Goal: Task Accomplishment & Management: Manage account settings

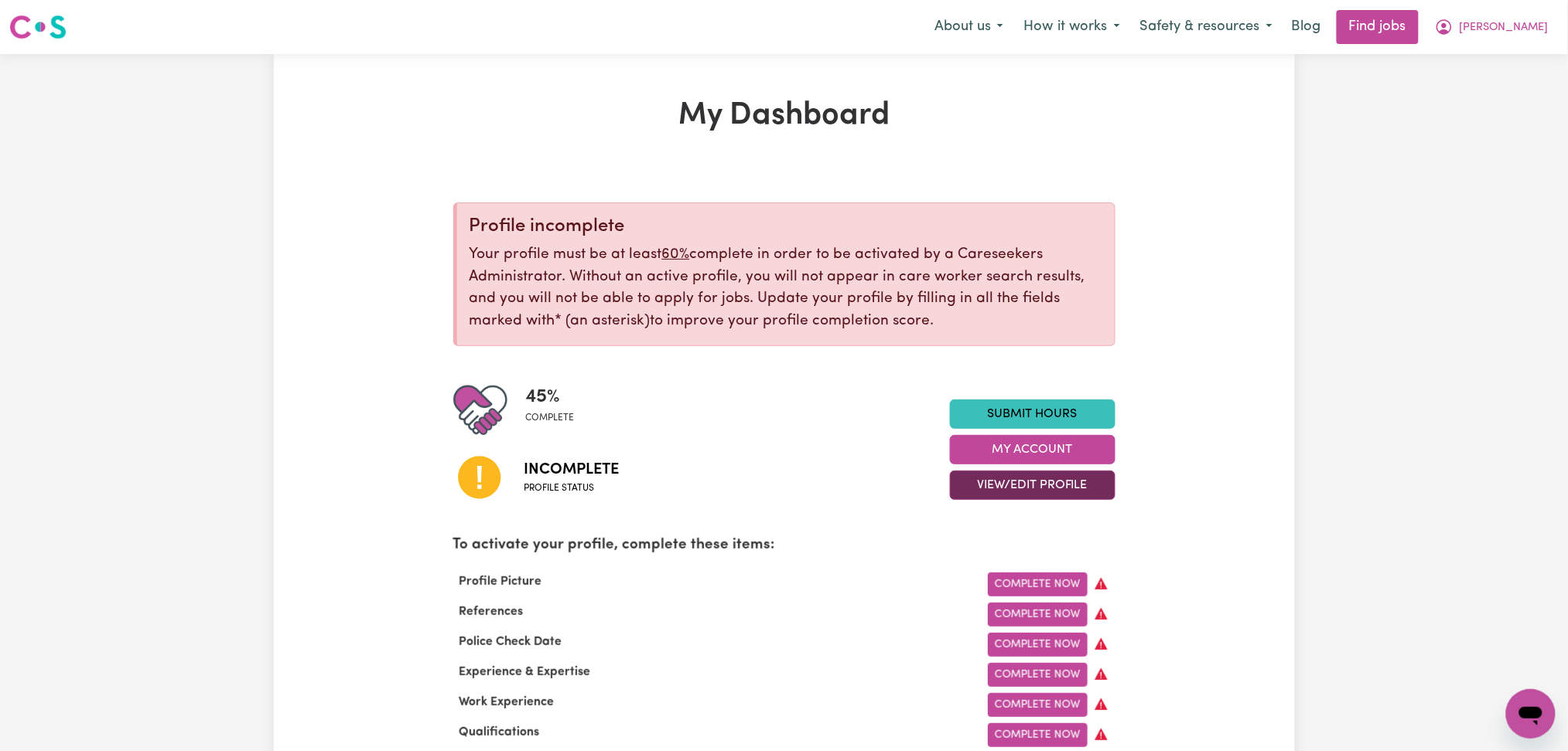
drag, startPoint x: 1043, startPoint y: 474, endPoint x: 1029, endPoint y: 486, distance: 18.4
click at [1043, 476] on button "View/Edit Profile" at bounding box center [1032, 485] width 165 height 30
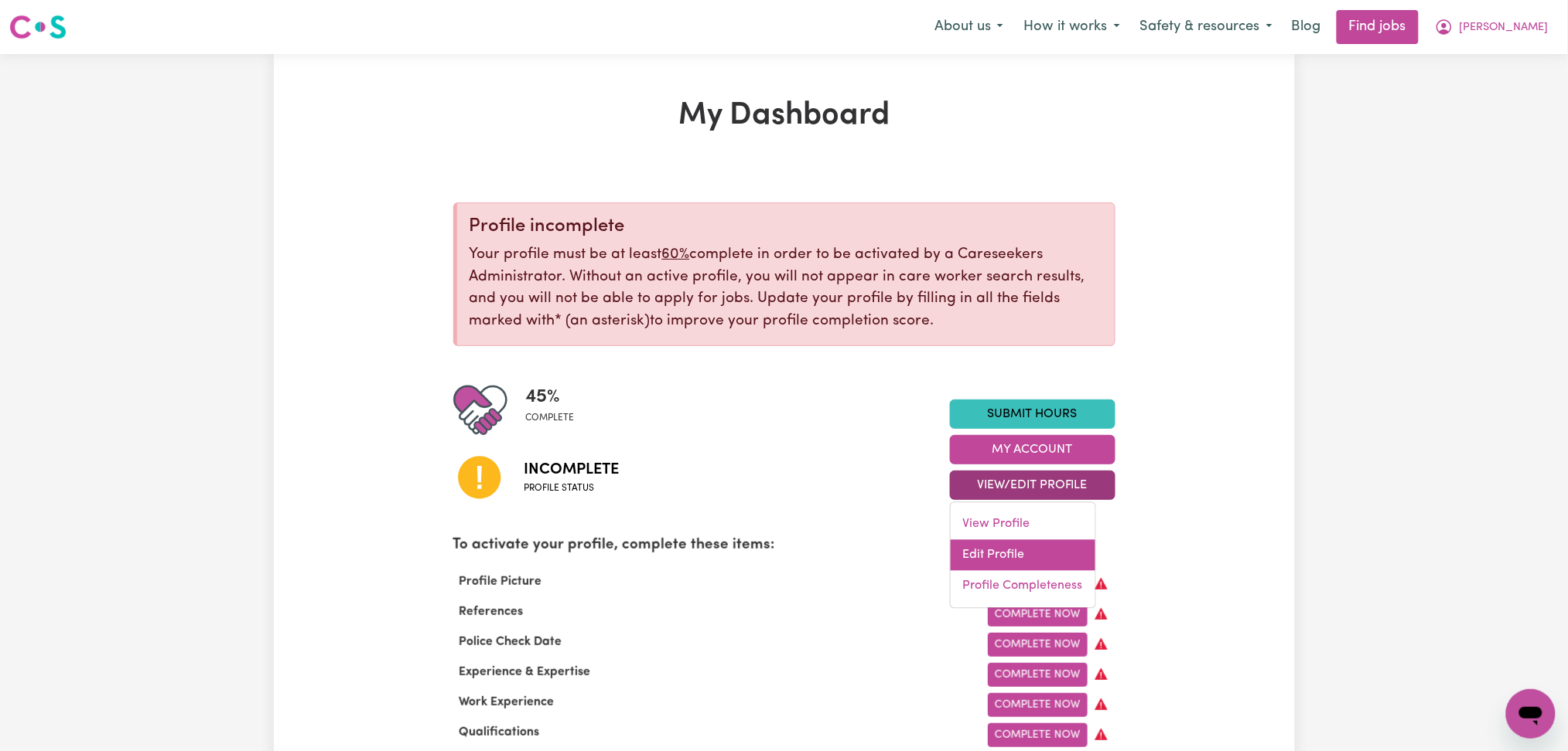
click at [976, 548] on link "Edit Profile" at bounding box center [1023, 555] width 144 height 31
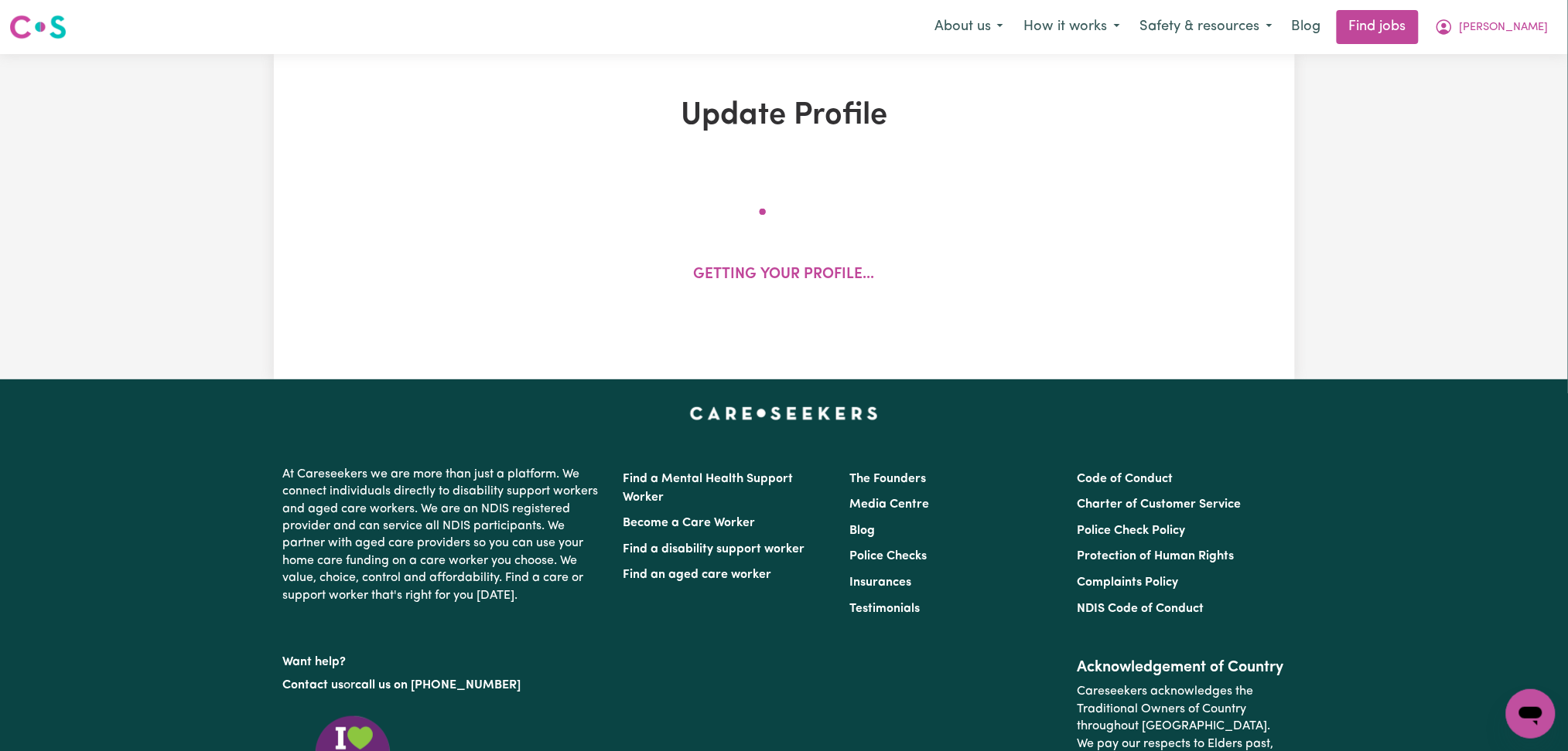
select select "[DEMOGRAPHIC_DATA]"
select select "Student Visa"
select select "Studying a healthcare related degree or qualification"
select select "37"
select select "45"
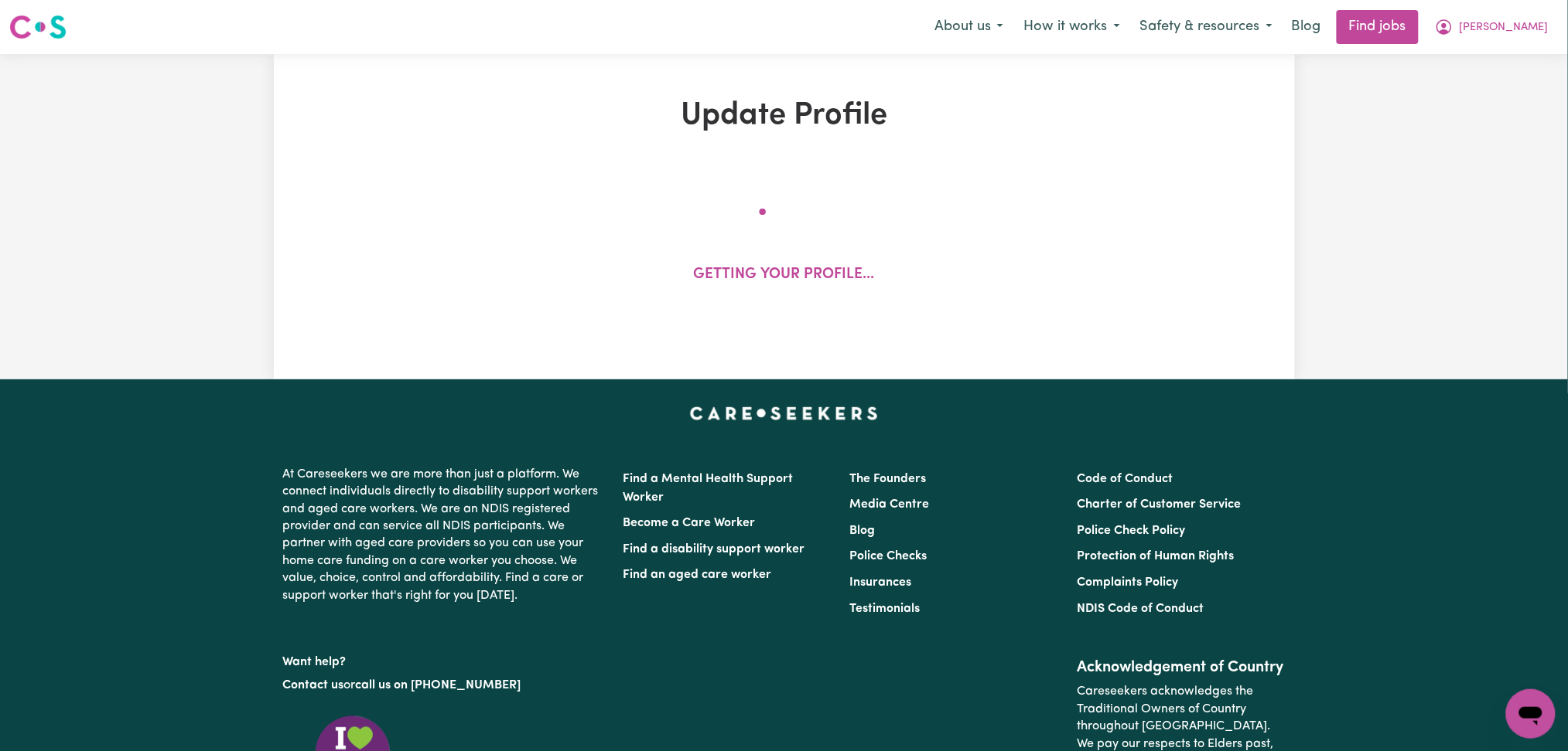
select select "60"
select select "70"
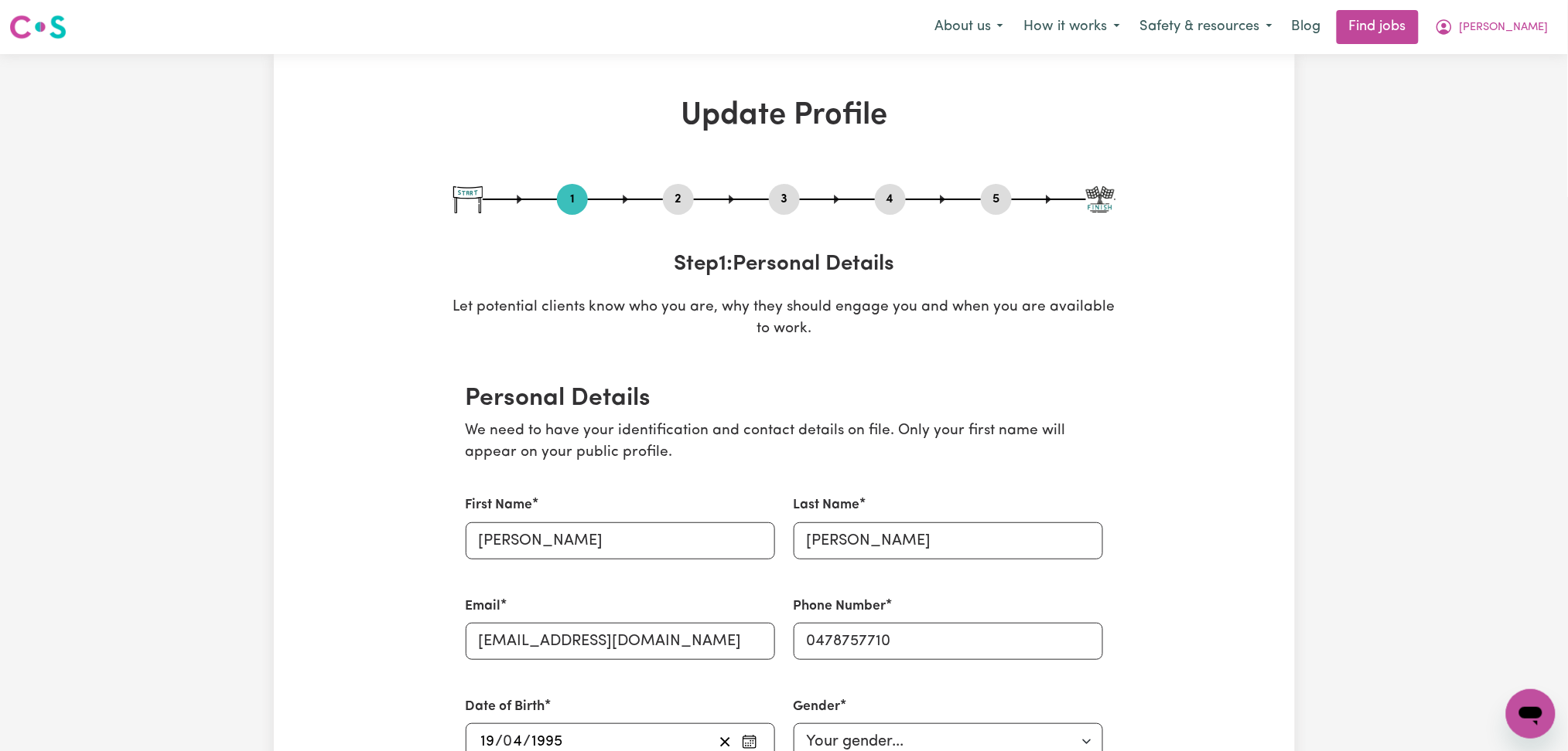
click at [689, 190] on button "2" at bounding box center [678, 200] width 31 height 20
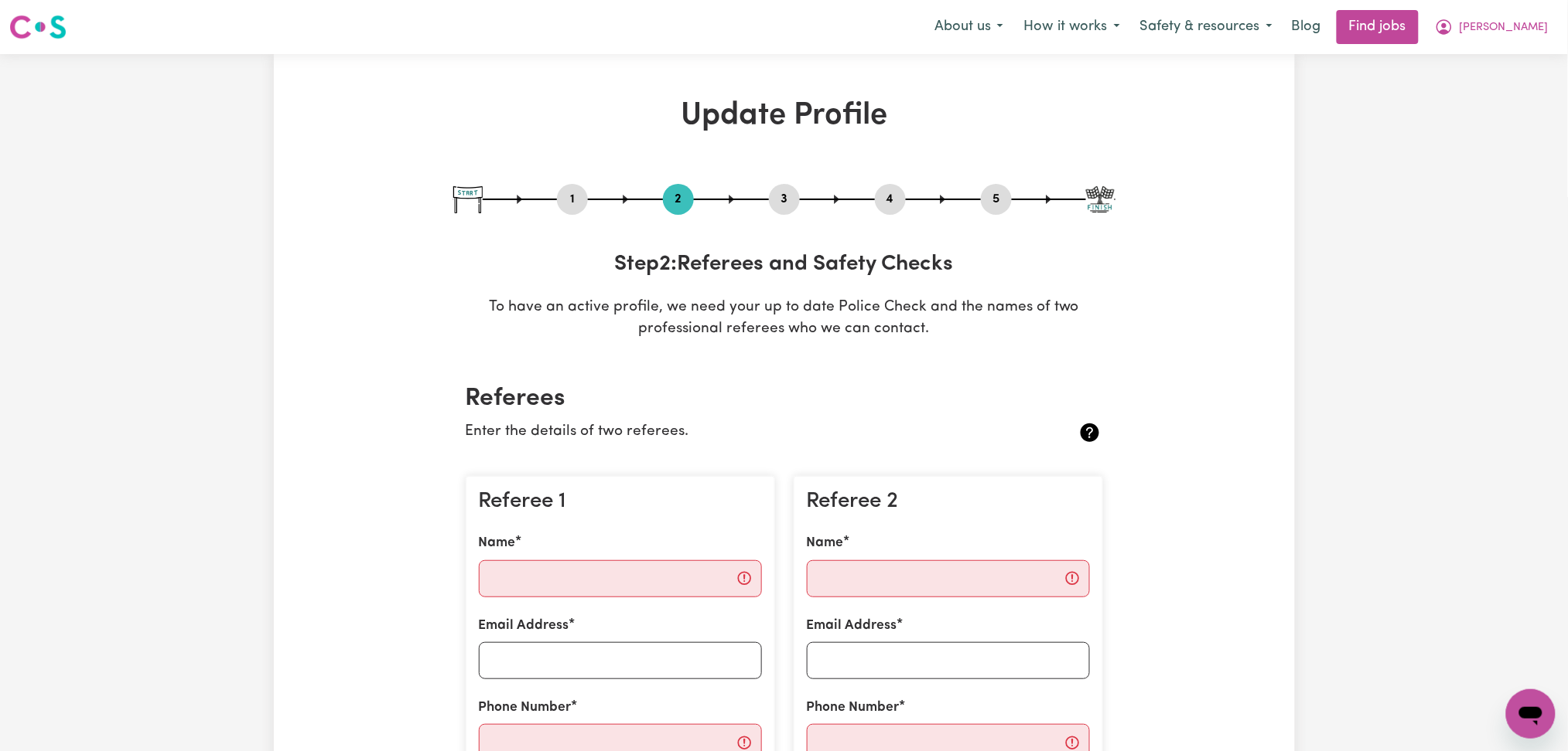
click at [998, 190] on button "5" at bounding box center [996, 200] width 31 height 20
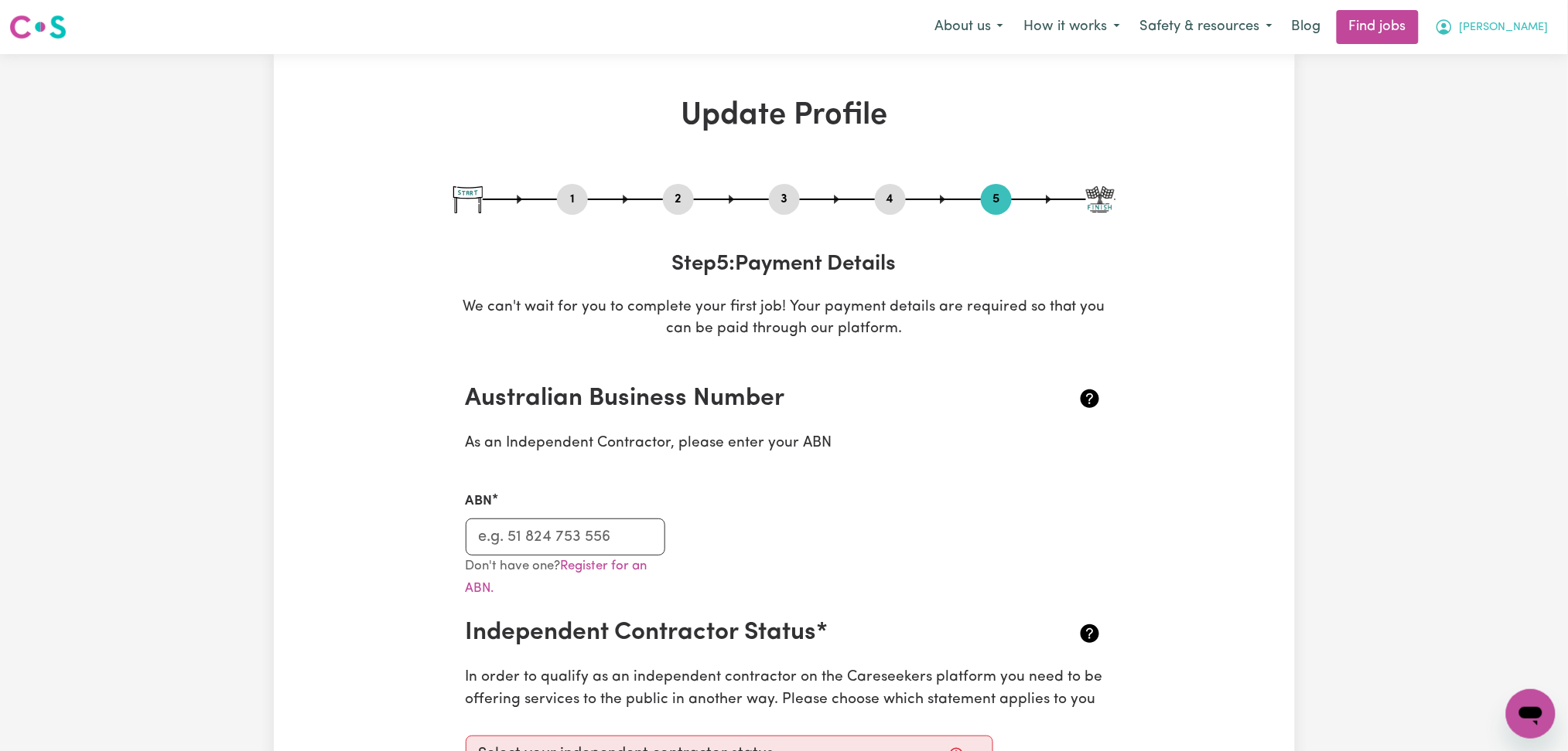
drag, startPoint x: 1523, startPoint y: 31, endPoint x: 1524, endPoint y: 41, distance: 10.0
click at [1524, 33] on span "[PERSON_NAME]" at bounding box center [1504, 28] width 89 height 17
click at [1479, 116] on link "Logout" at bounding box center [1497, 119] width 123 height 30
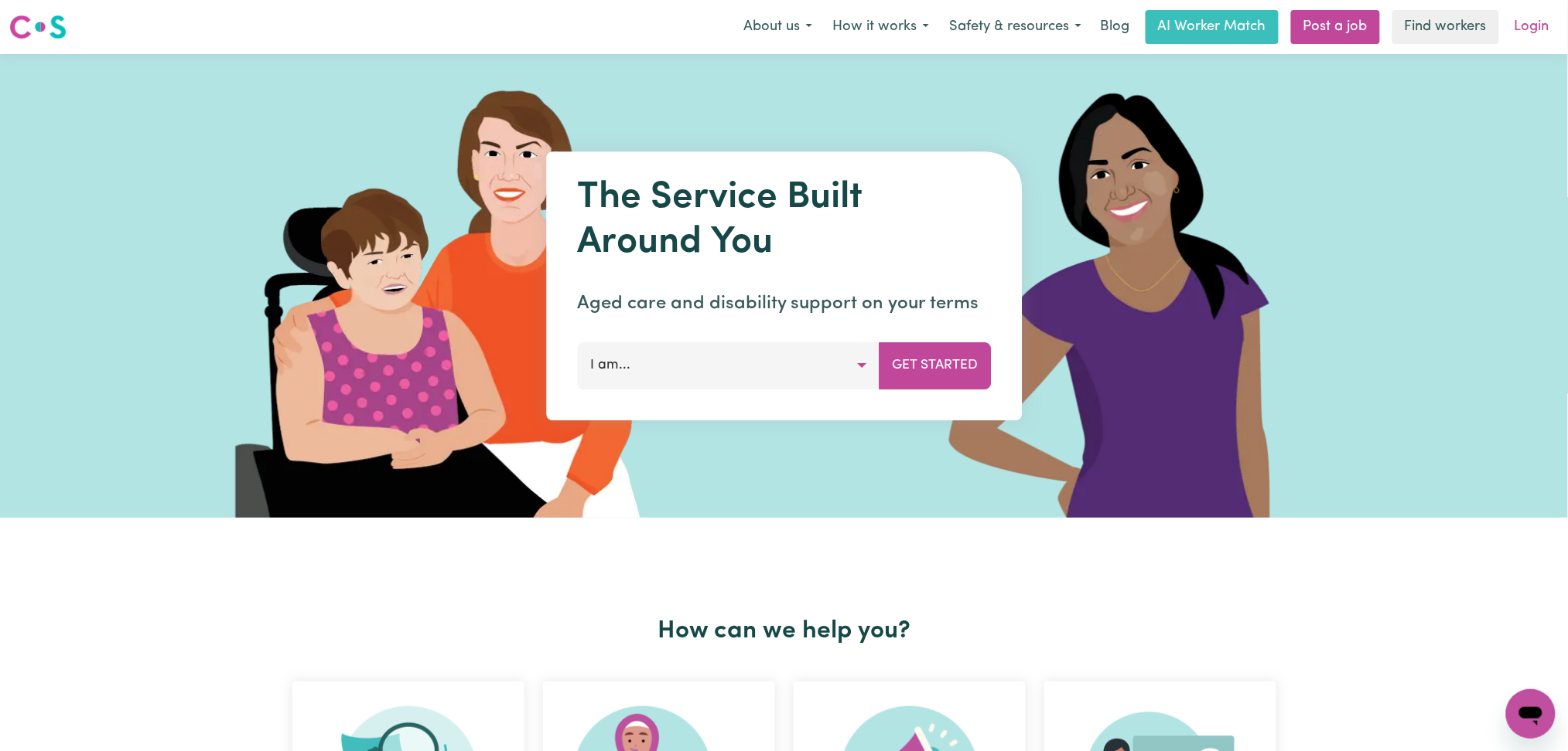
click at [1530, 34] on link "Login" at bounding box center [1532, 27] width 53 height 34
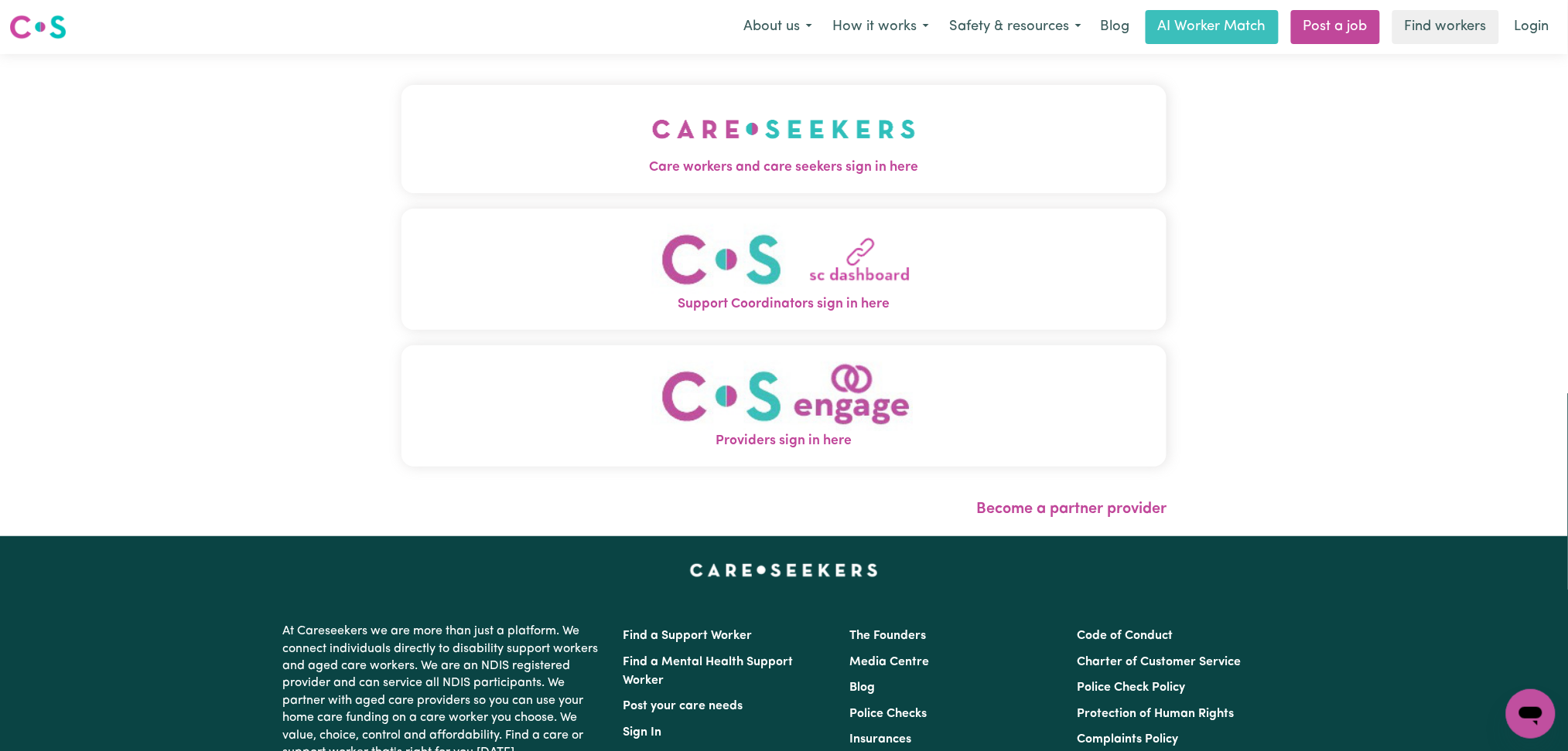
click at [550, 148] on button "Care workers and care seekers sign in here" at bounding box center [784, 139] width 766 height 109
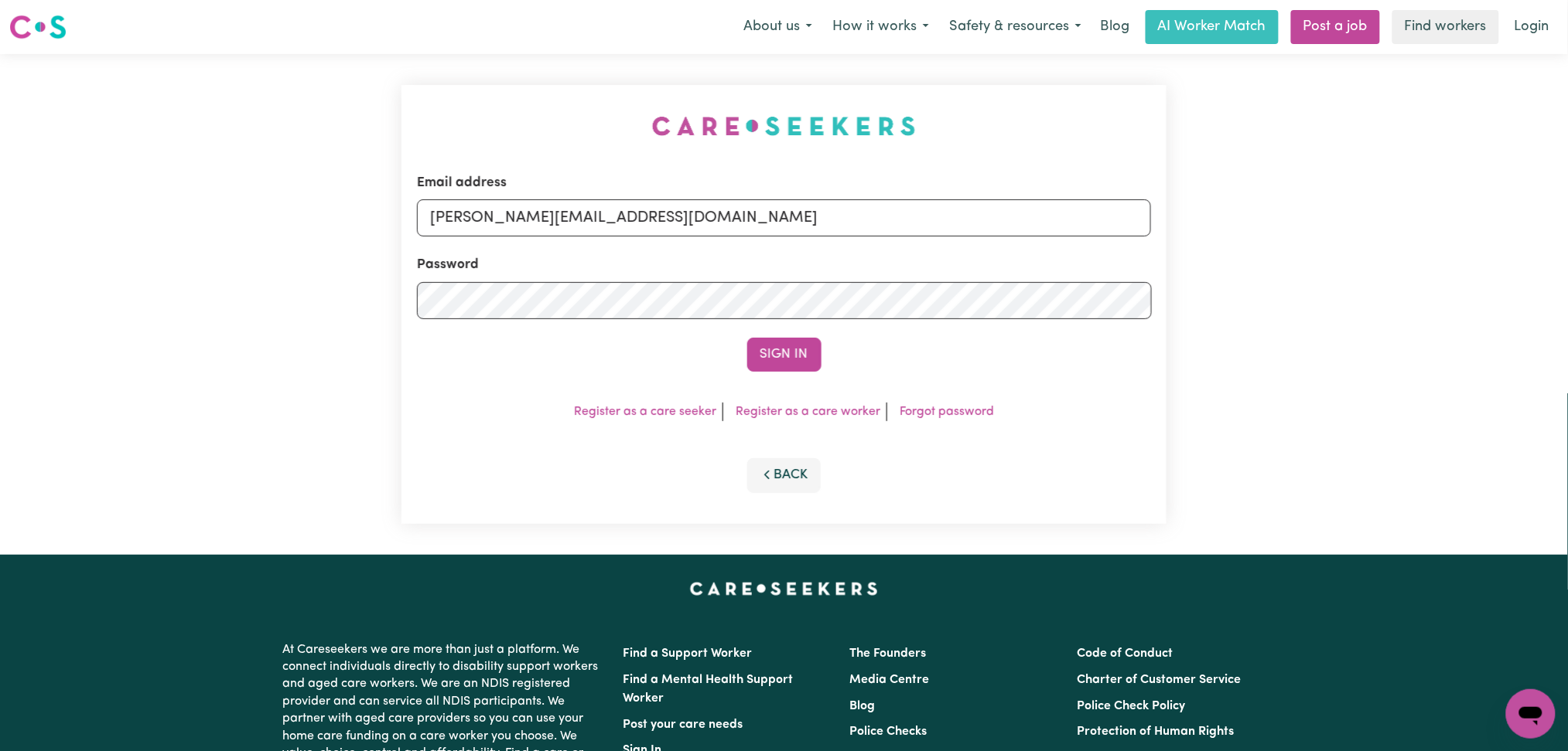
click at [599, 246] on form "Email address [PERSON_NAME][EMAIL_ADDRESS][DOMAIN_NAME] Password Sign In" at bounding box center [784, 272] width 735 height 199
click at [599, 230] on input "[PERSON_NAME][EMAIL_ADDRESS][DOMAIN_NAME]" at bounding box center [784, 218] width 735 height 38
drag, startPoint x: 511, startPoint y: 216, endPoint x: 880, endPoint y: 278, distance: 374.2
click at [913, 237] on form "Email address Superuser~[EMAIL_ADDRESS][DOMAIN_NAME] Password Sign In" at bounding box center [784, 272] width 735 height 199
type input "Superuser~[EMAIL_ADDRESS][DOMAIN_NAME]"
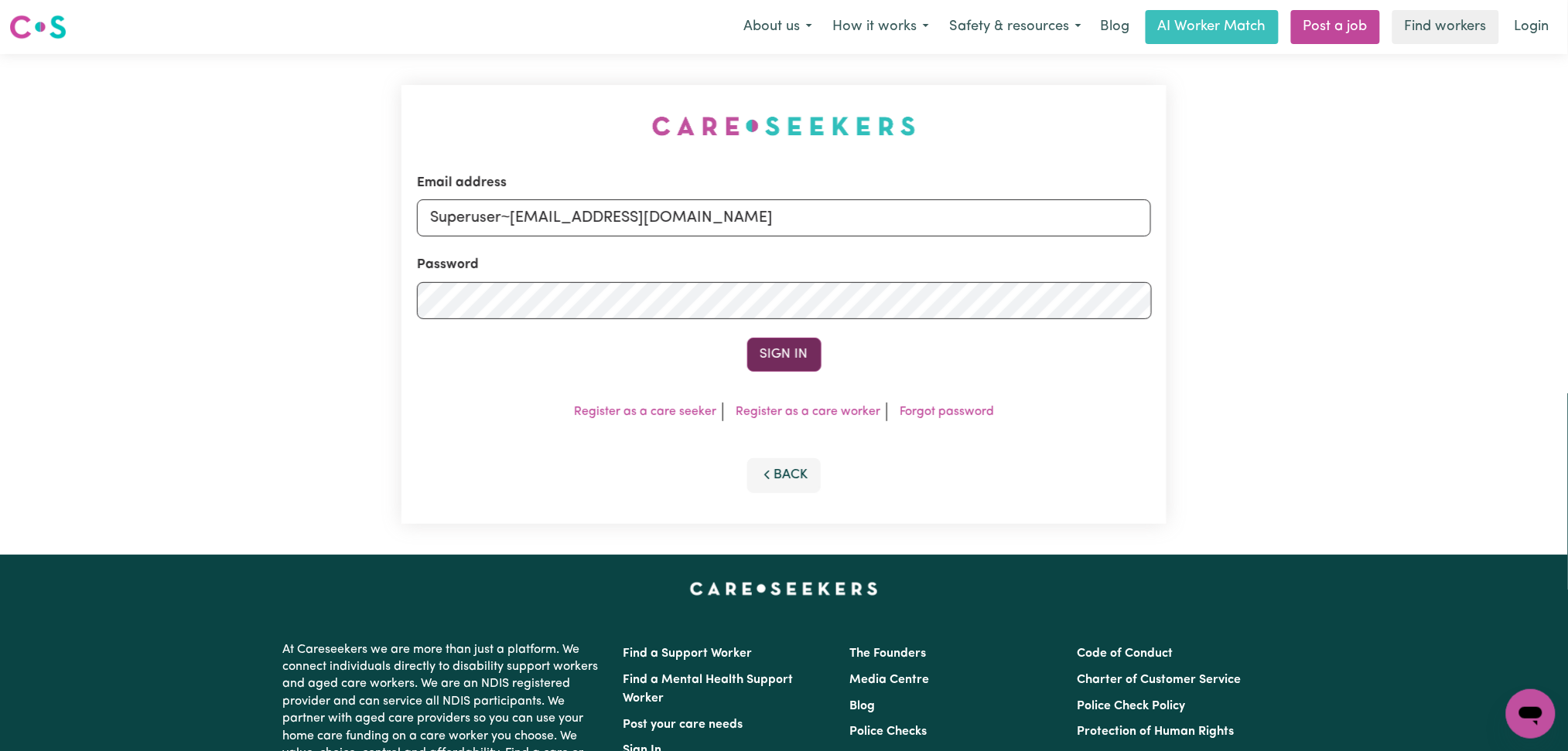
click at [777, 354] on button "Sign In" at bounding box center [784, 355] width 74 height 34
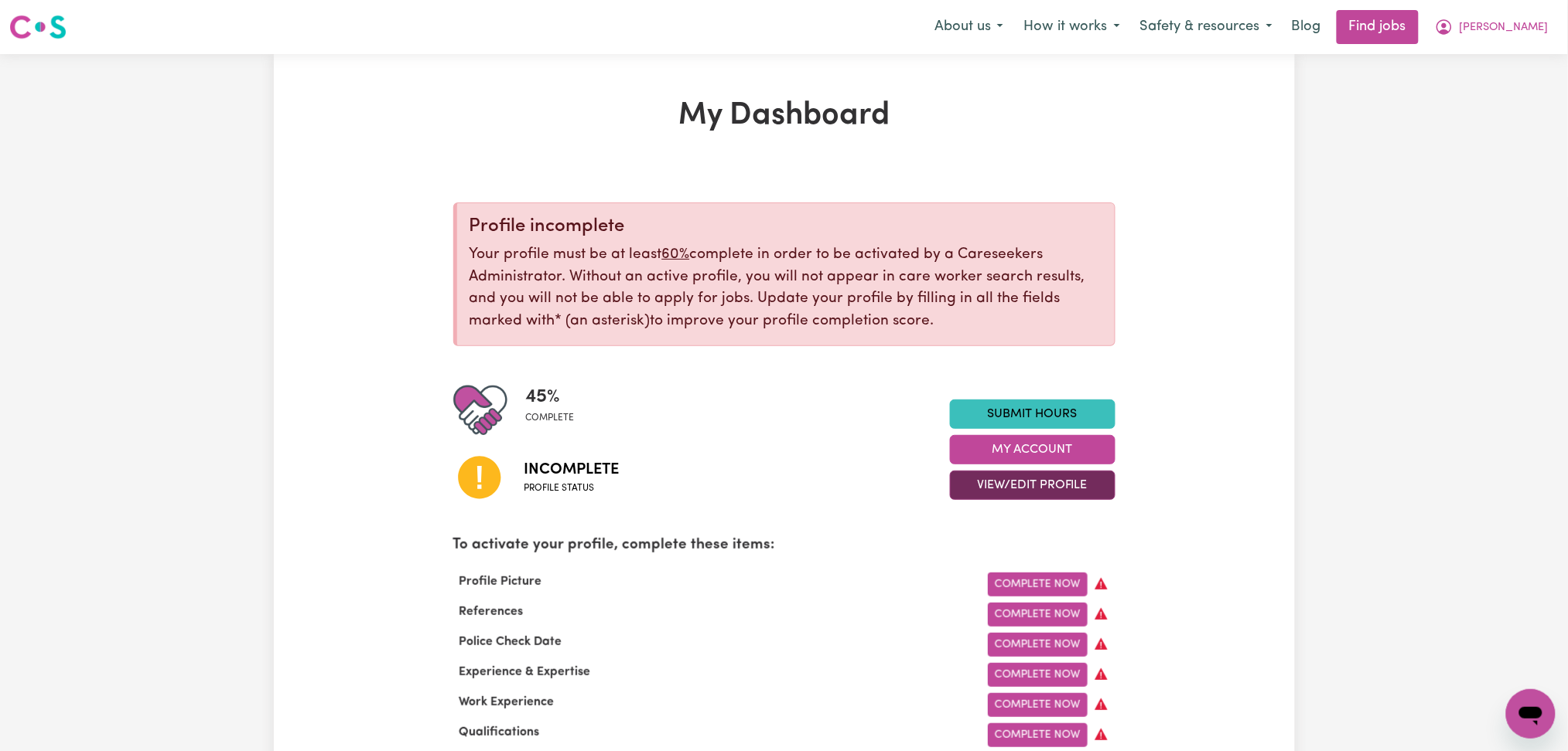
click at [975, 482] on button "View/Edit Profile" at bounding box center [1032, 485] width 165 height 30
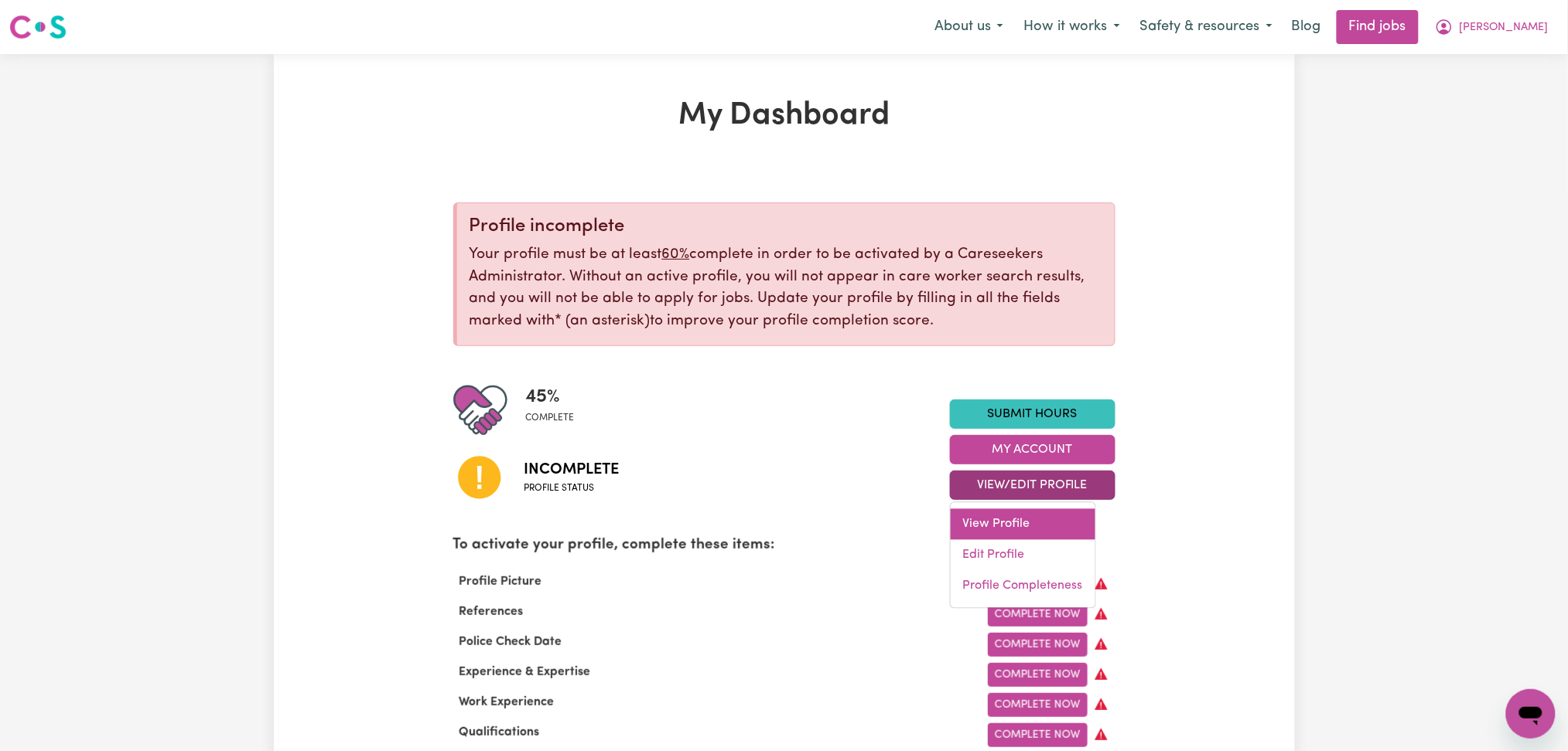
click at [982, 539] on link "View Profile" at bounding box center [1023, 525] width 144 height 31
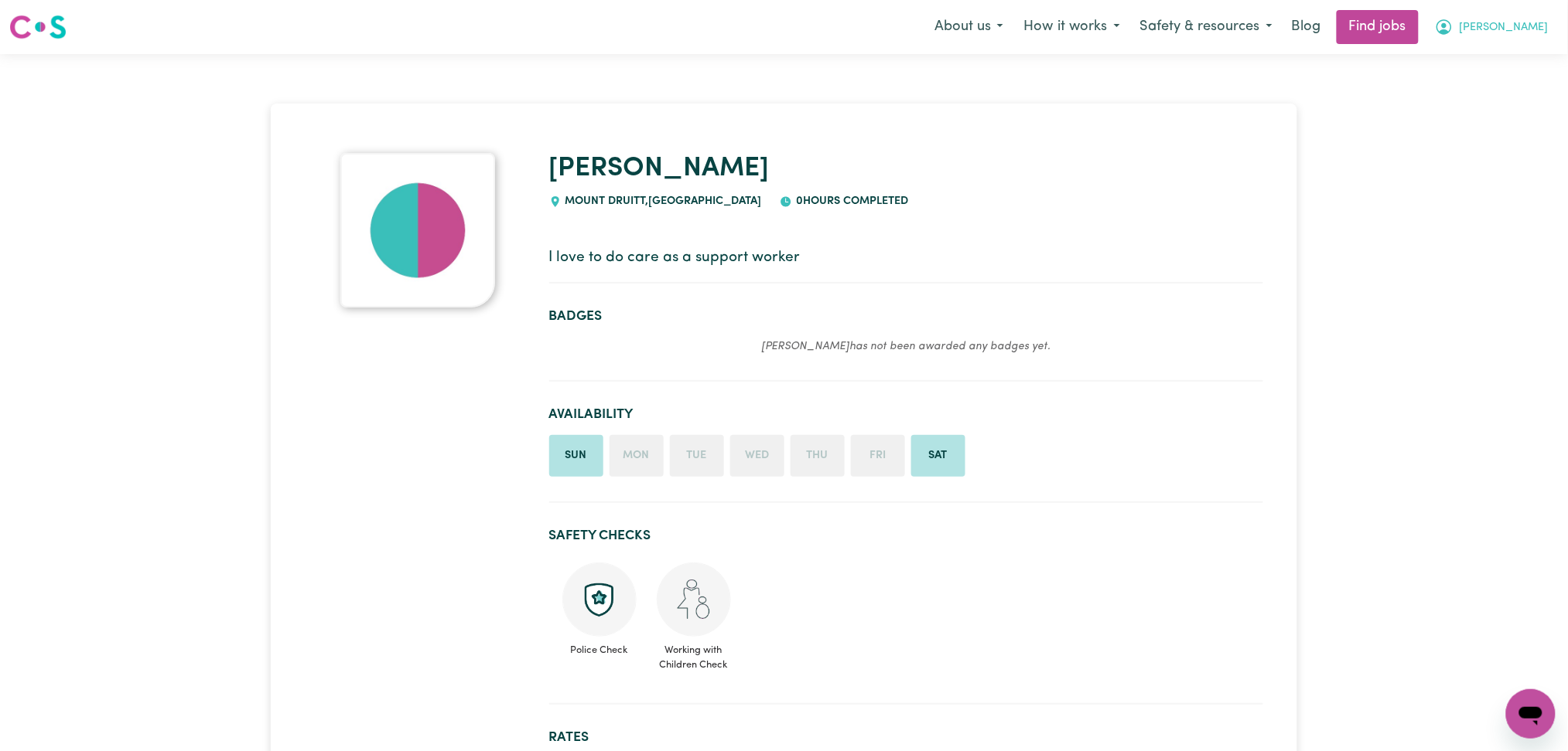
click at [1453, 31] on icon "My Account" at bounding box center [1443, 27] width 19 height 19
click at [1482, 87] on link "My Dashboard" at bounding box center [1497, 89] width 123 height 30
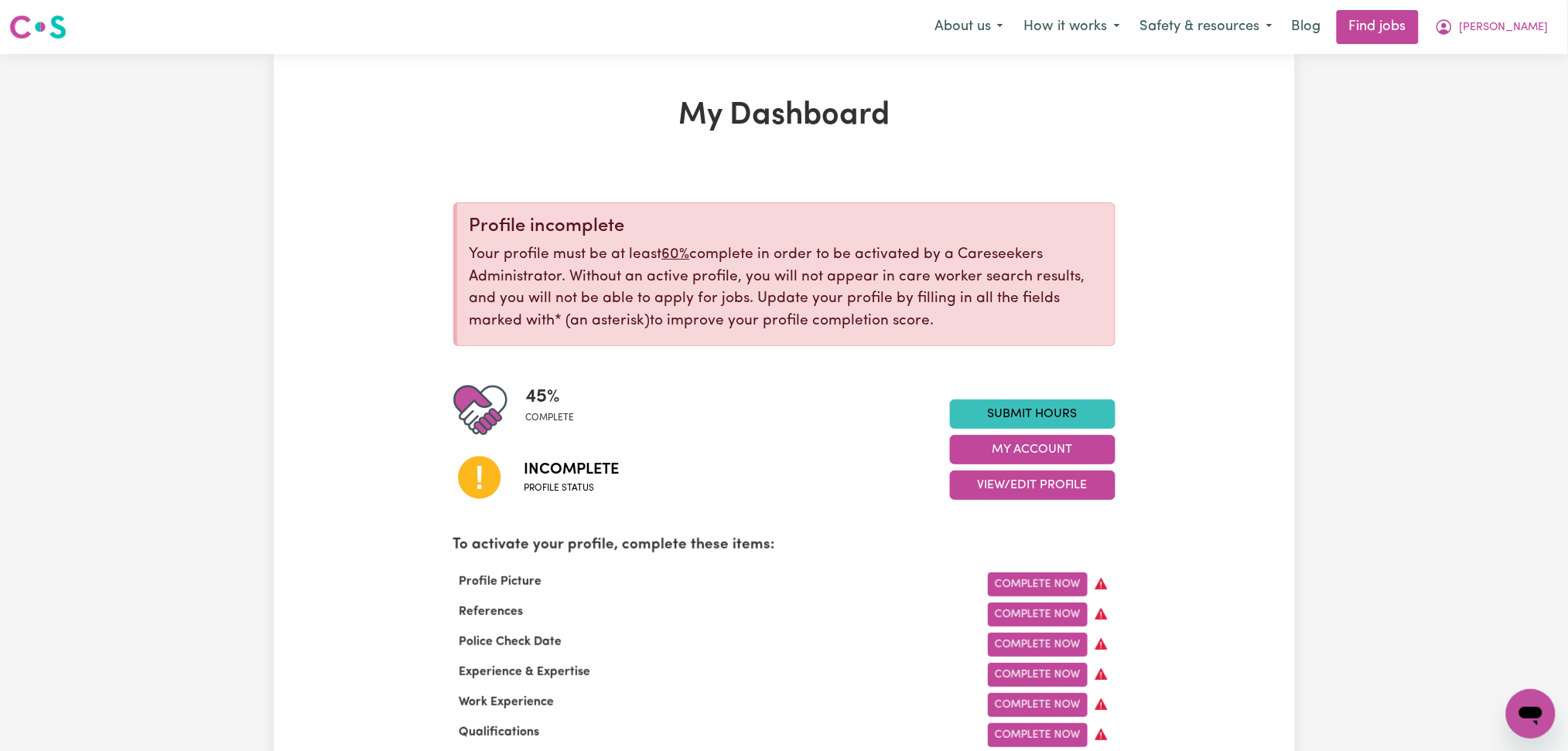
scroll to position [206, 0]
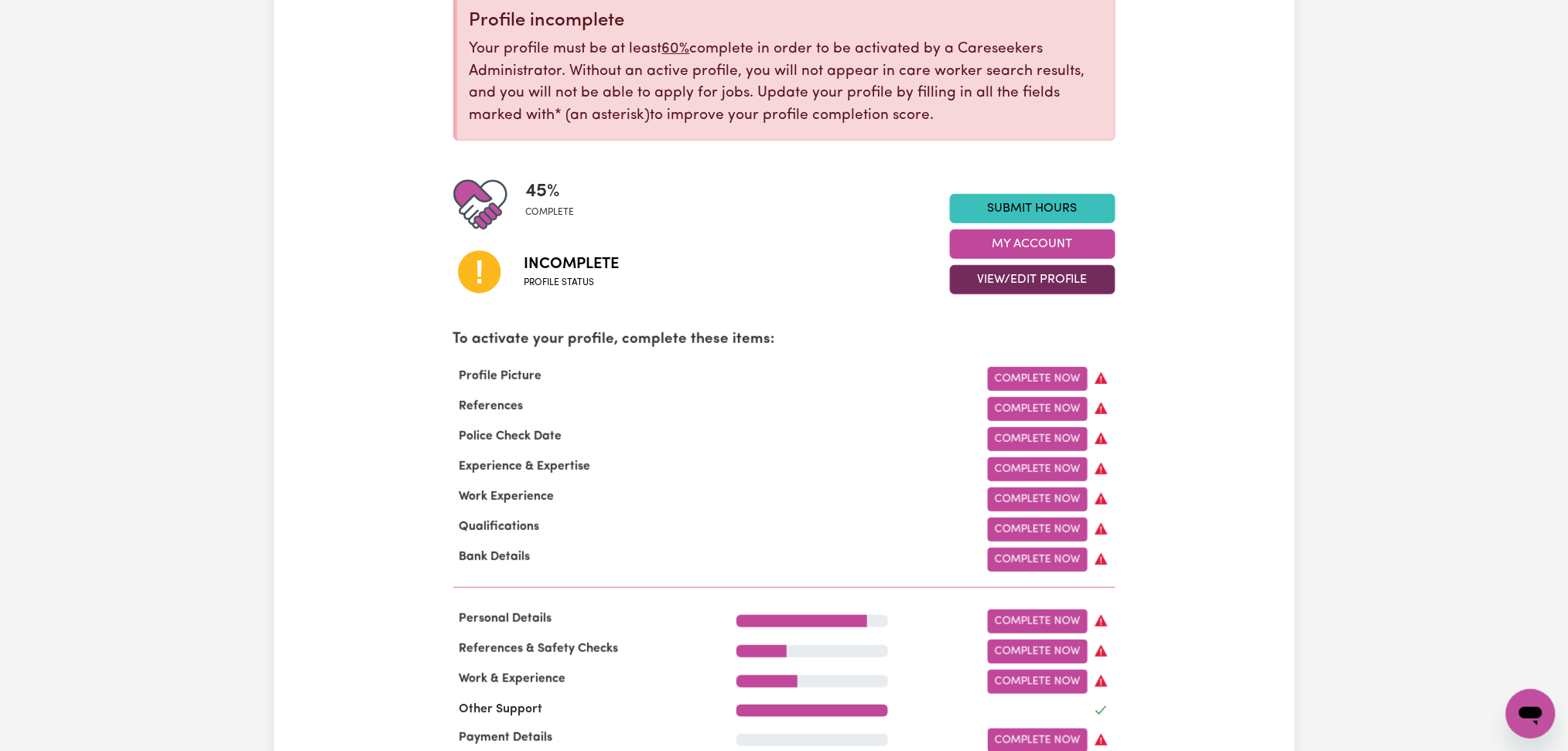
click at [1004, 286] on button "View/Edit Profile" at bounding box center [1032, 280] width 165 height 30
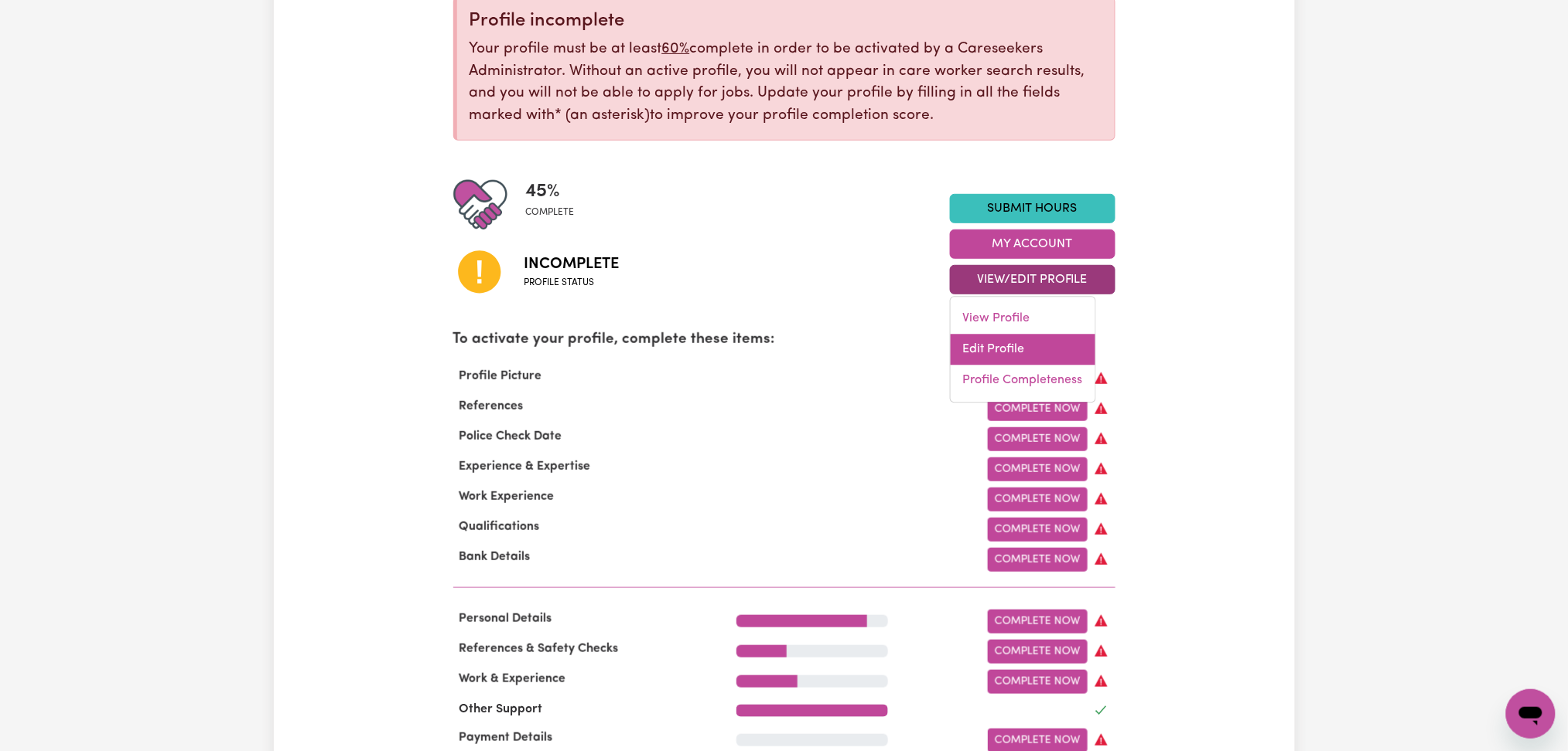
click at [987, 357] on link "Edit Profile" at bounding box center [1023, 350] width 144 height 31
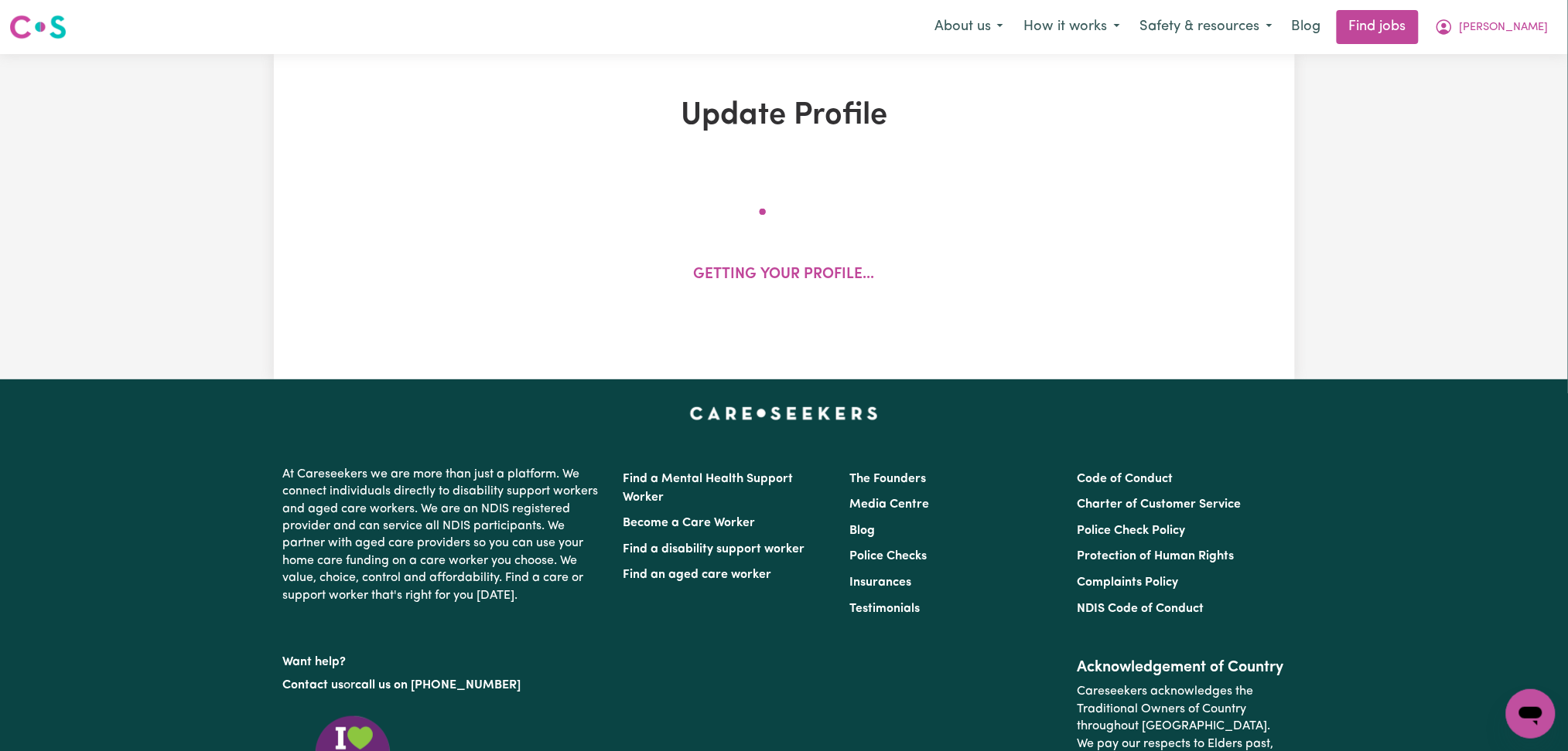
select select "[DEMOGRAPHIC_DATA]"
select select "Student Visa"
select select "Studying a healthcare related degree or qualification"
select select "37"
select select "45"
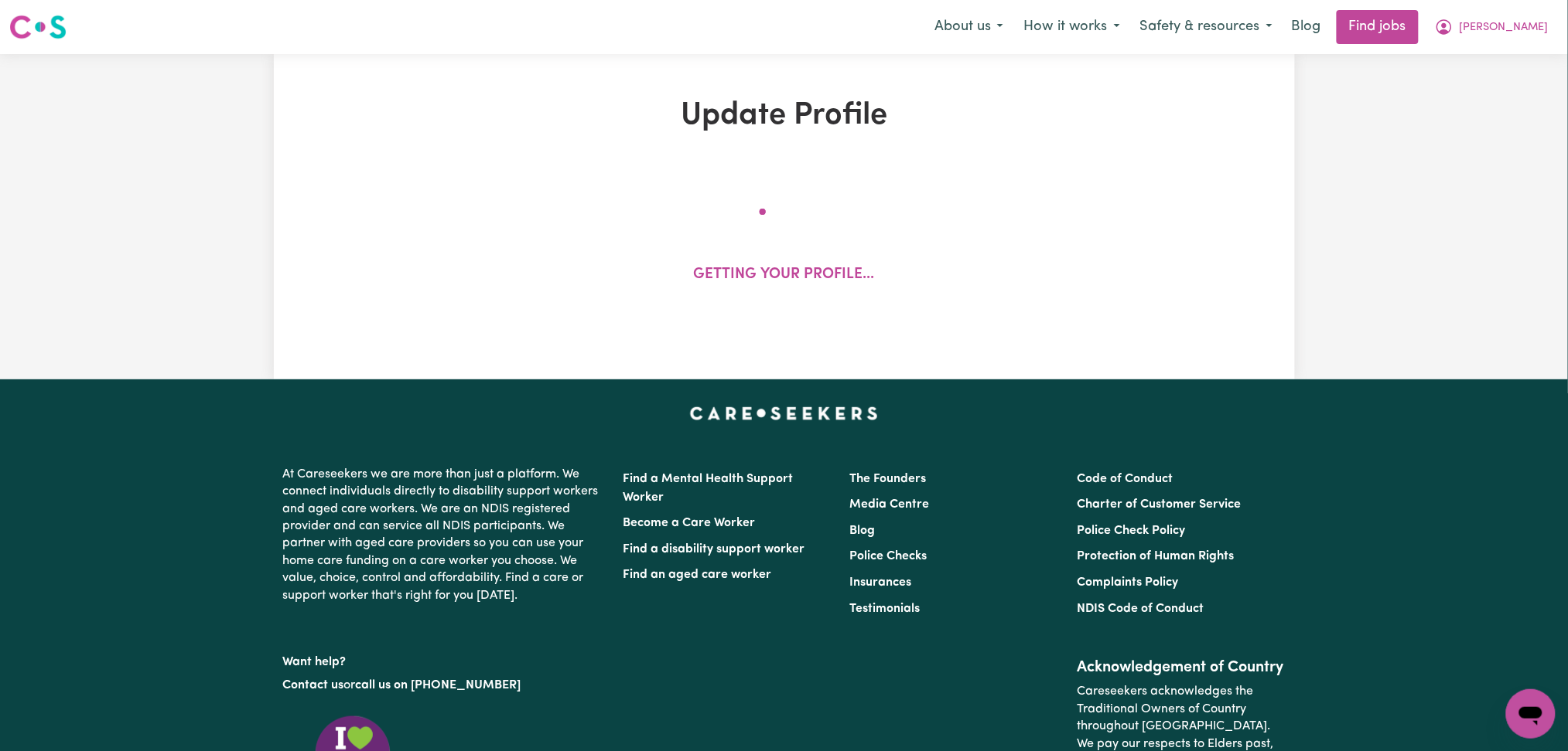
select select "60"
select select "70"
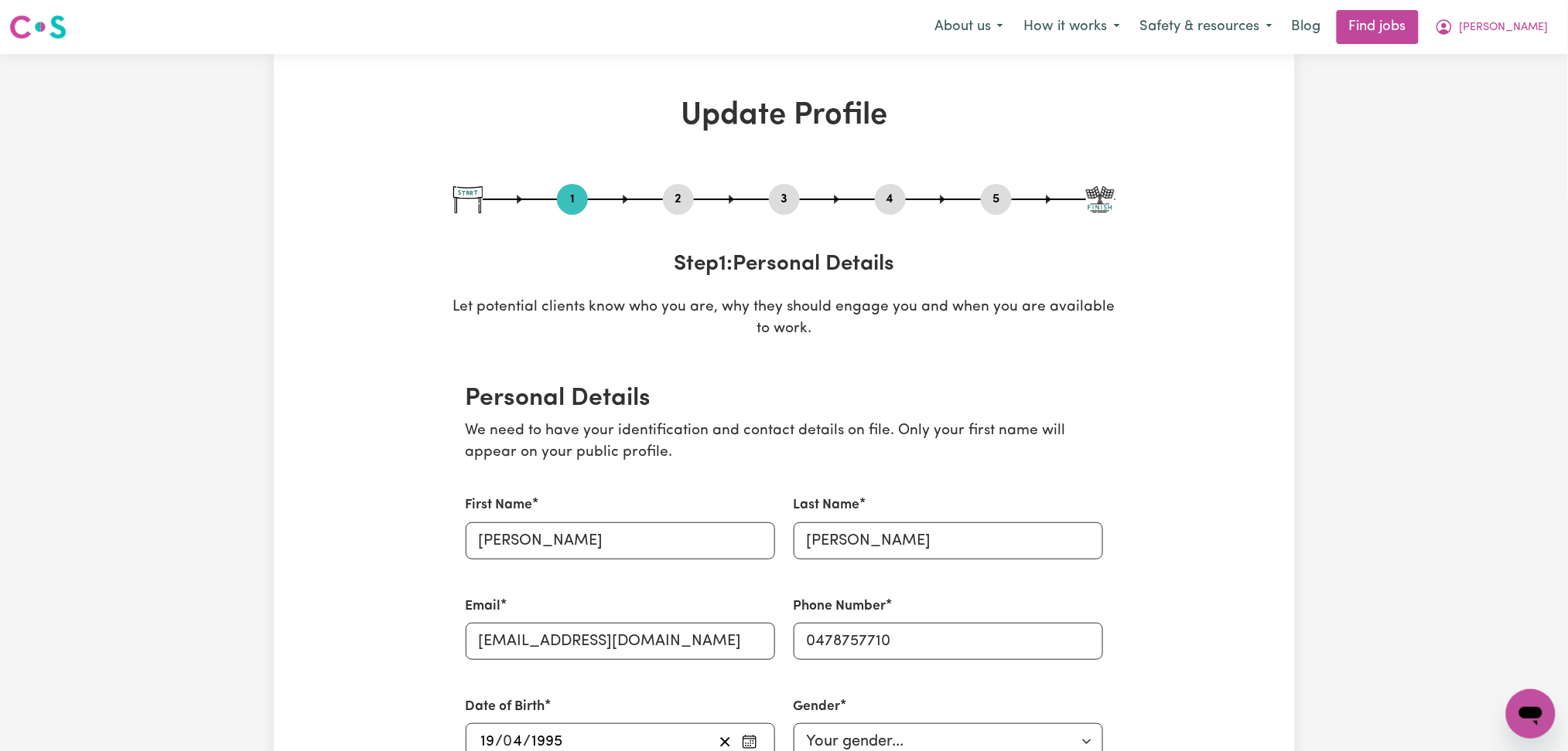
click at [673, 208] on button "2" at bounding box center [678, 200] width 31 height 20
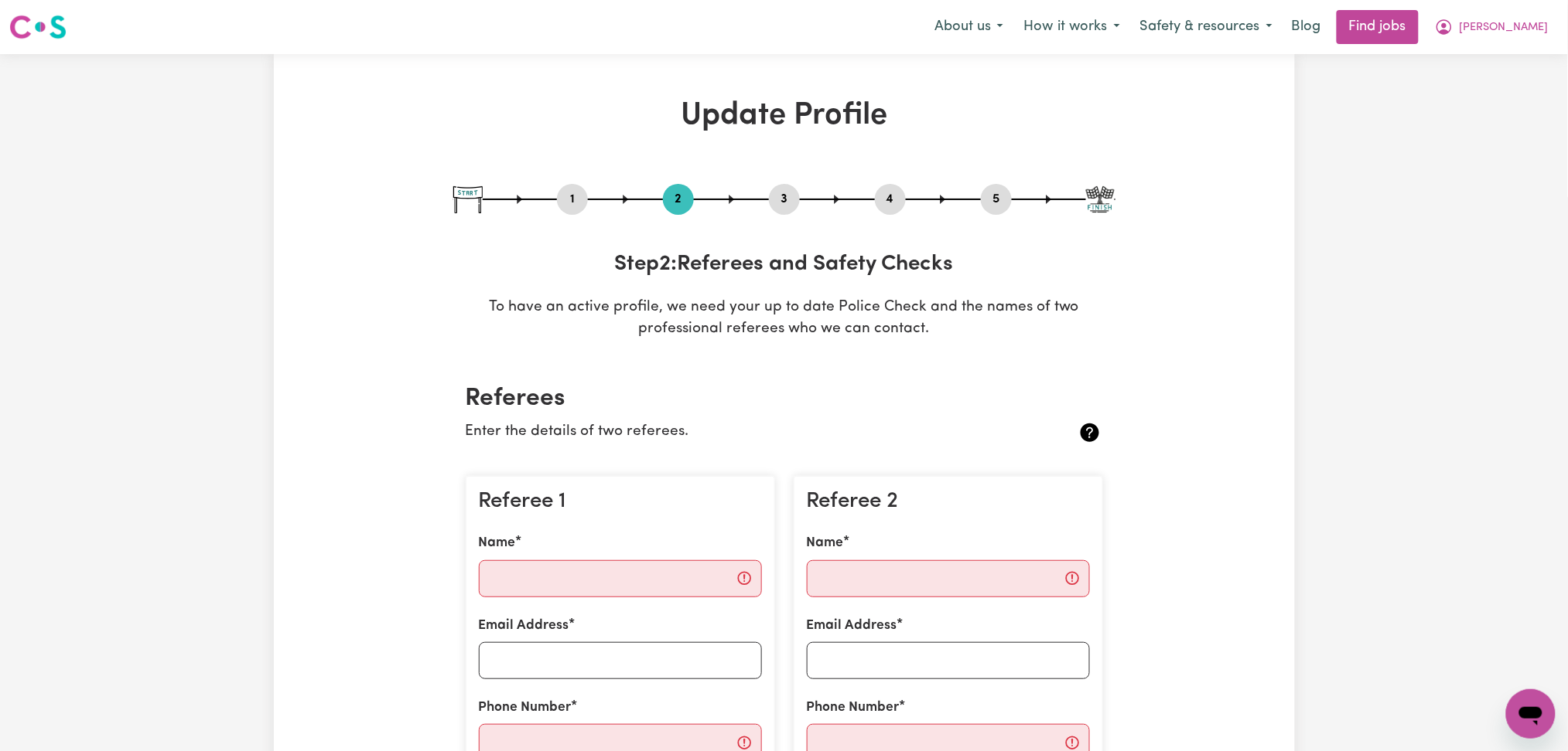
click at [990, 202] on button "5" at bounding box center [996, 200] width 31 height 20
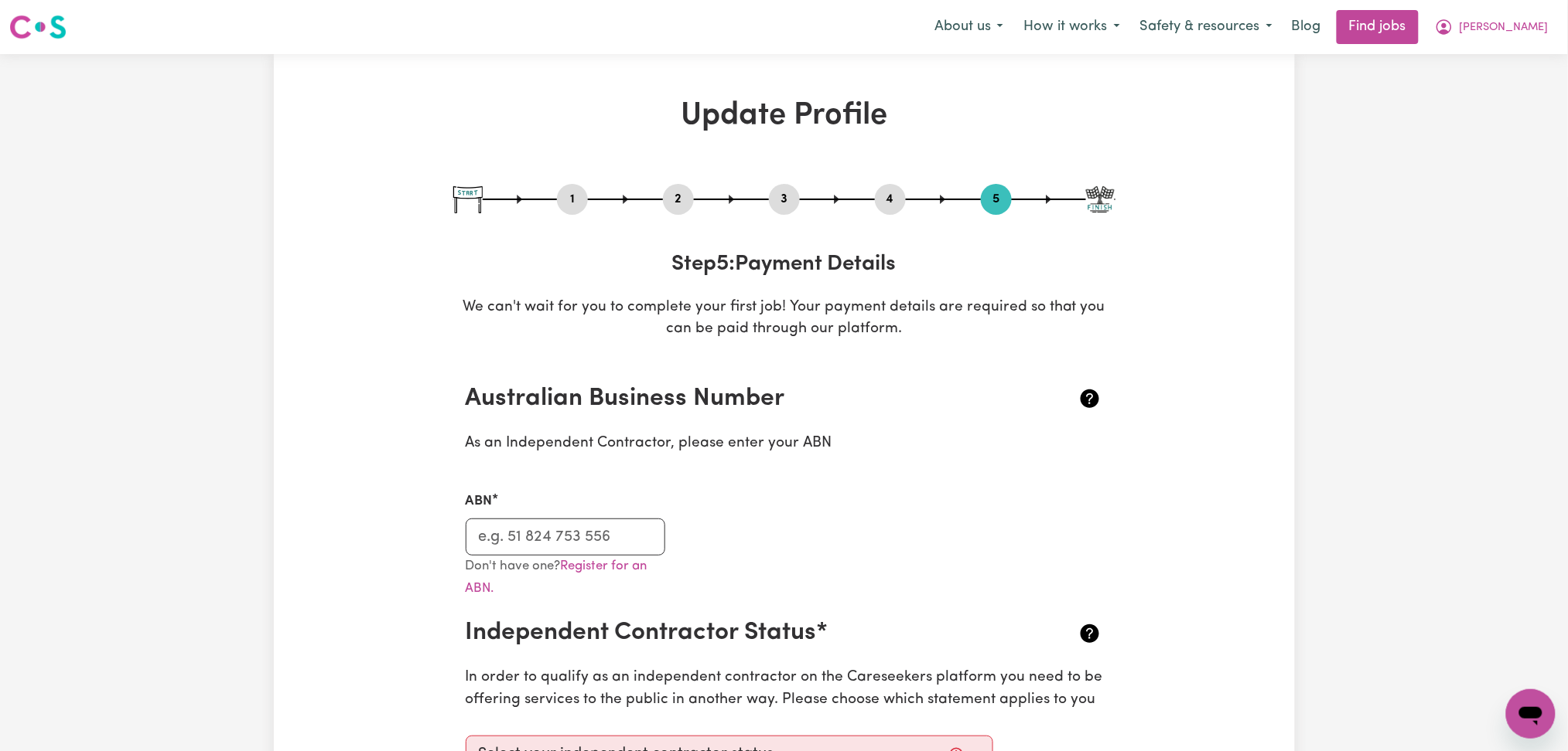
scroll to position [103, 0]
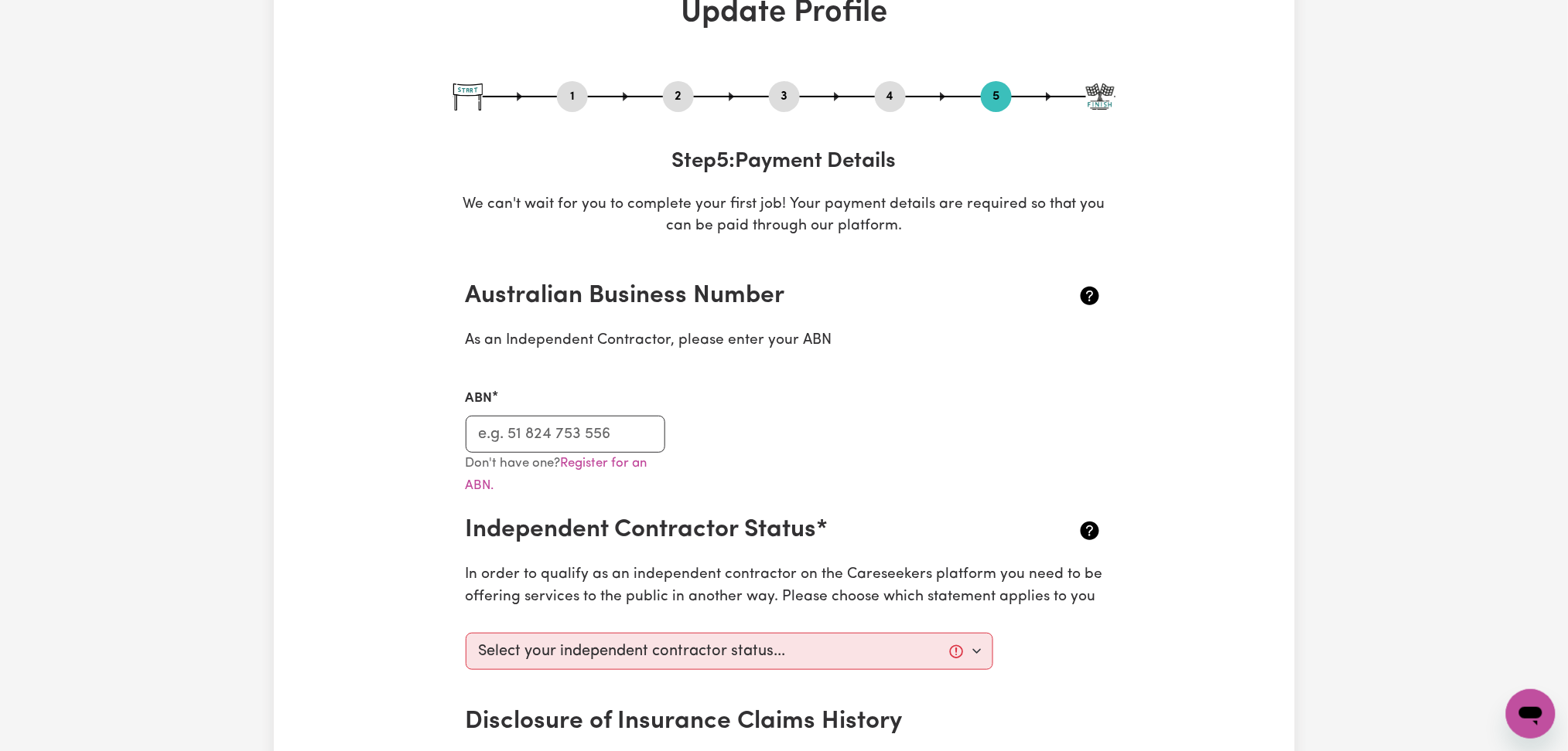
click at [780, 103] on button "3" at bounding box center [784, 97] width 31 height 20
select select "Certificate III (Individual Support)"
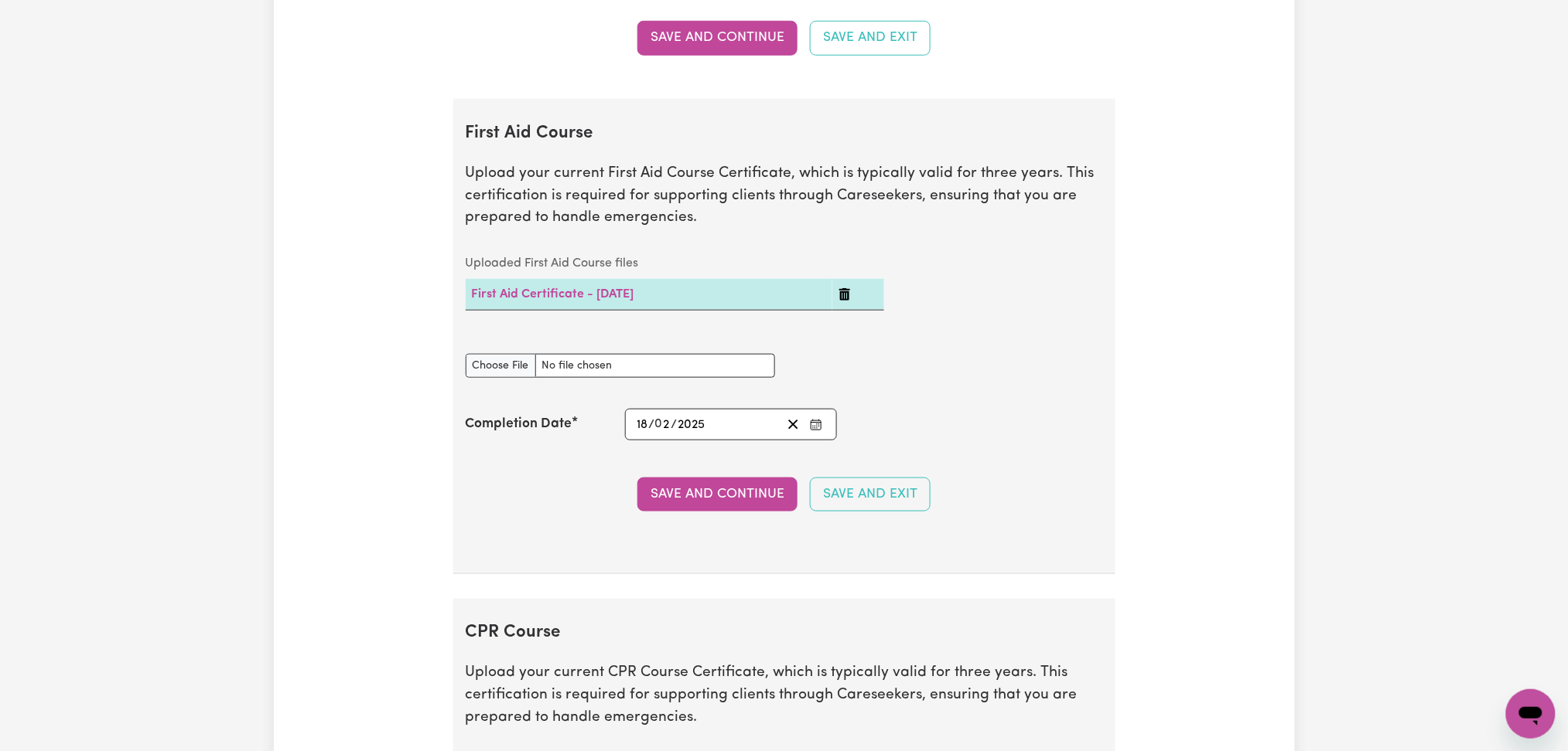
scroll to position [2695, 0]
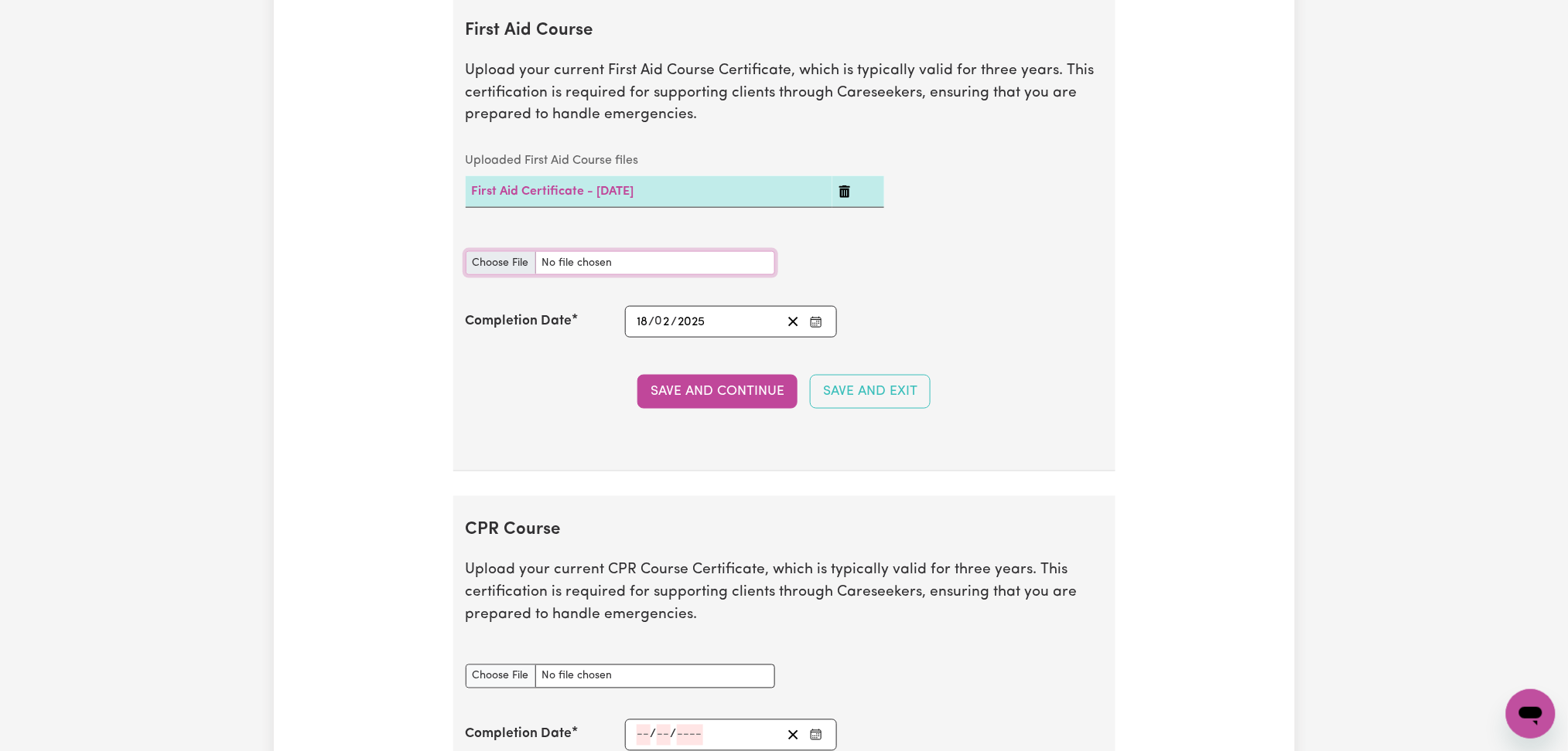
click at [503, 274] on input "First Aid Course document" at bounding box center [620, 263] width 309 height 24
type input "C:\fakepath\[PERSON_NAME] CPR and First Aid Certificate 18022025.pdf"
click at [686, 405] on button "Save and Continue" at bounding box center [718, 391] width 160 height 34
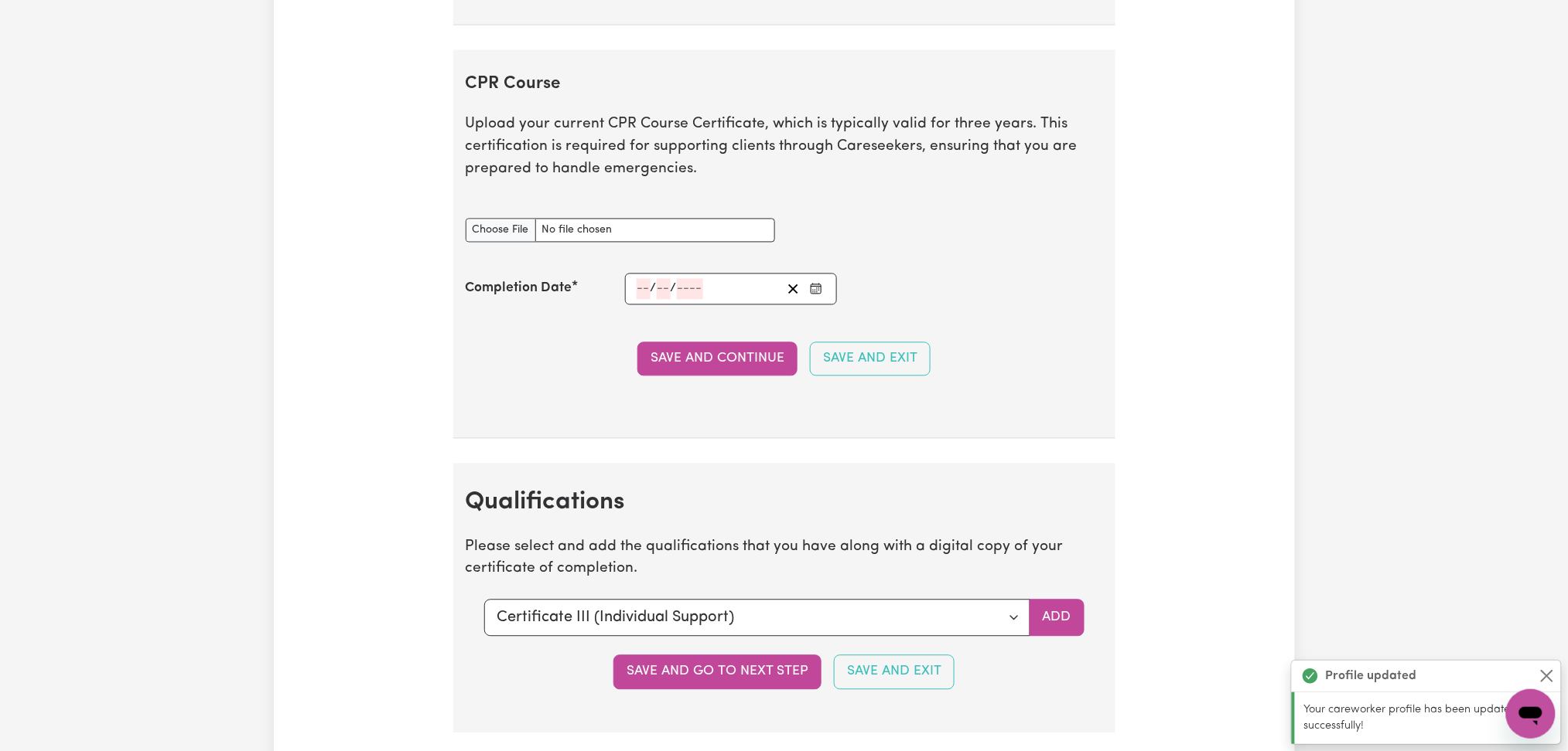
scroll to position [3195, 0]
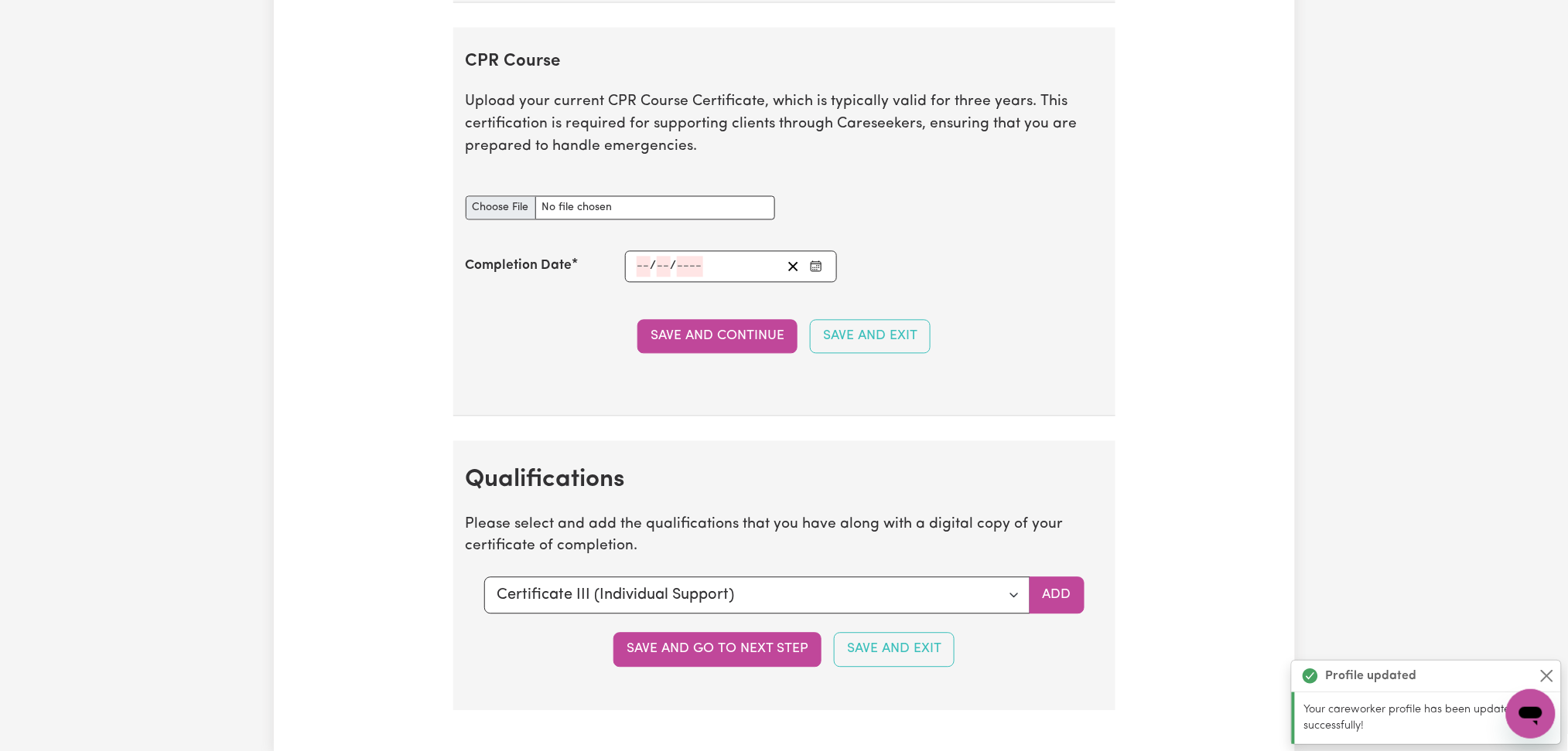
click at [496, 199] on div "CPR Course document" at bounding box center [620, 199] width 309 height 42
click at [503, 220] on input "CPR Course document" at bounding box center [620, 209] width 309 height 24
type input "C:\fakepath\[PERSON_NAME] CPR and First Aid Certificate 18022025.pdf"
click at [818, 265] on icon "Enter the Completion Date of your CPR Course" at bounding box center [817, 265] width 10 height 0
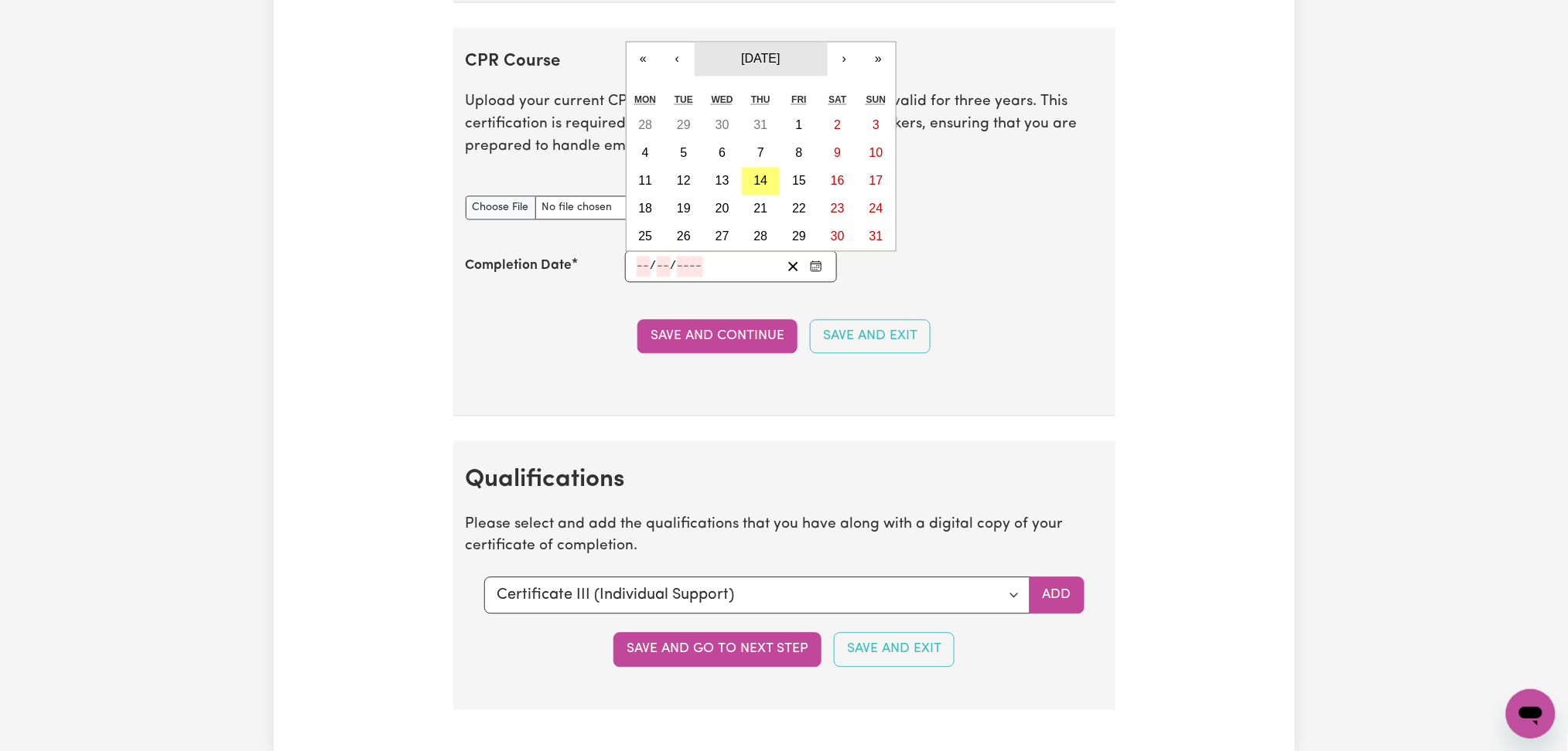
click at [746, 53] on button "[DATE]" at bounding box center [761, 59] width 133 height 34
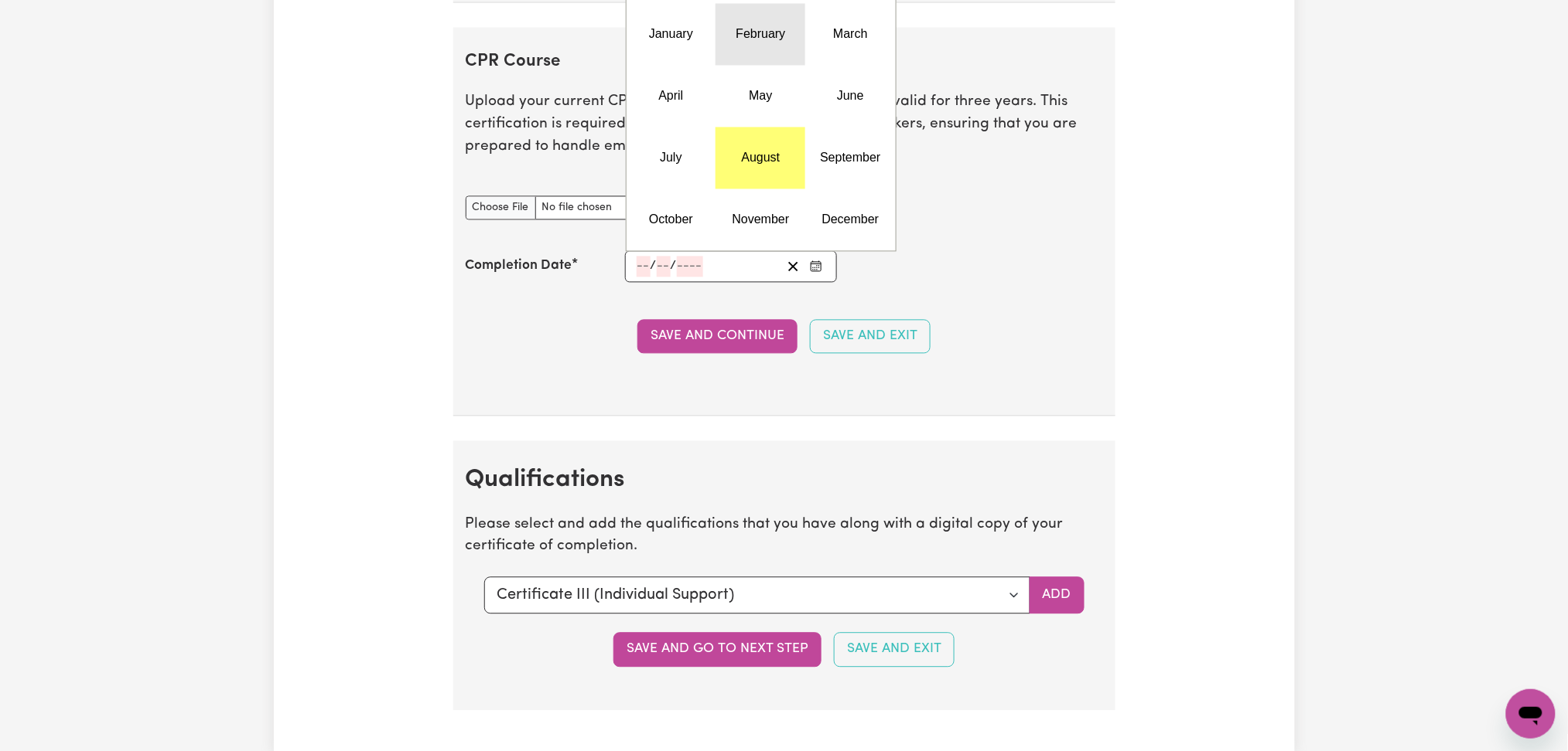
click at [751, 41] on abbr "February" at bounding box center [760, 34] width 49 height 13
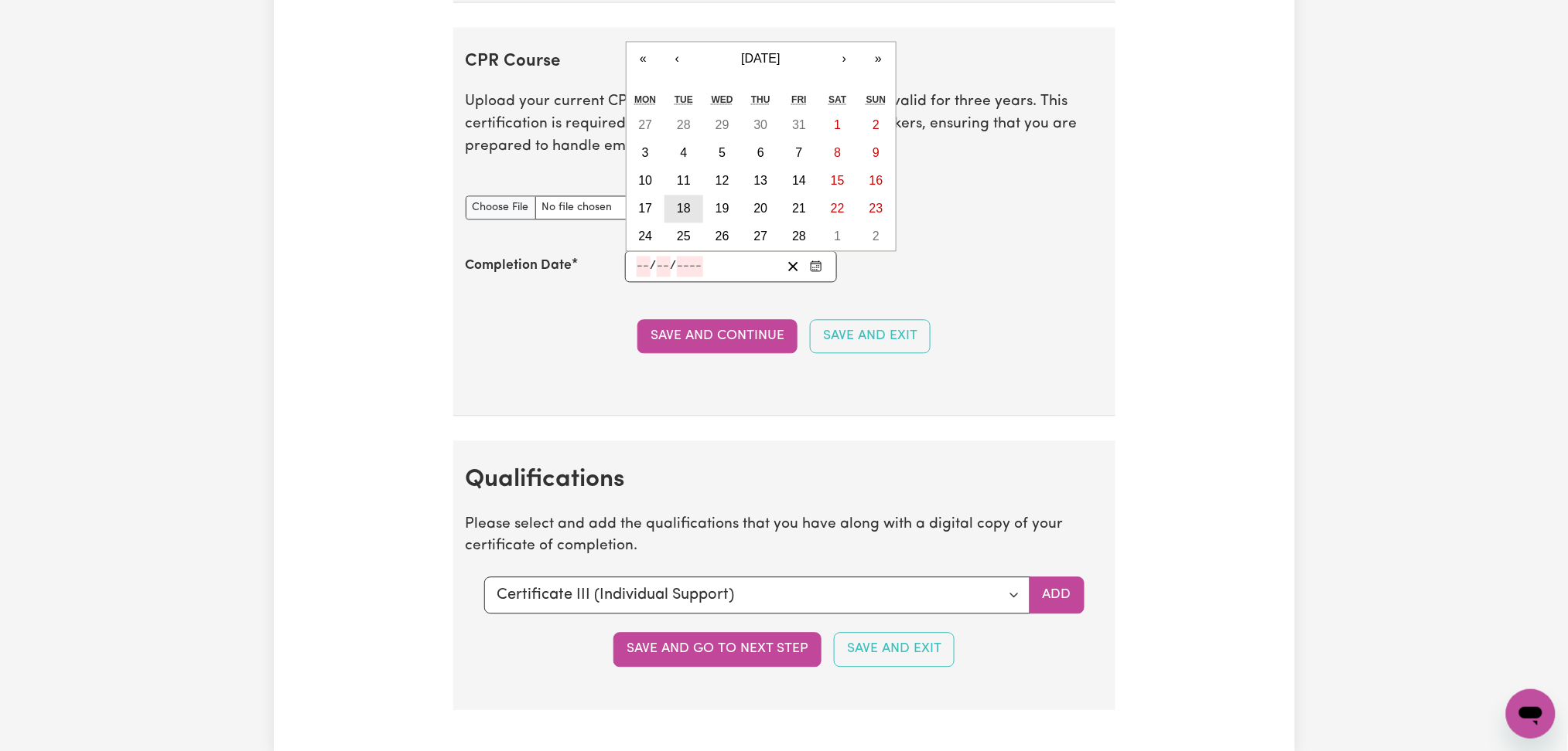
click at [671, 213] on button "18" at bounding box center [683, 209] width 39 height 28
type input "[DATE]"
type input "18"
type input "2"
type input "2025"
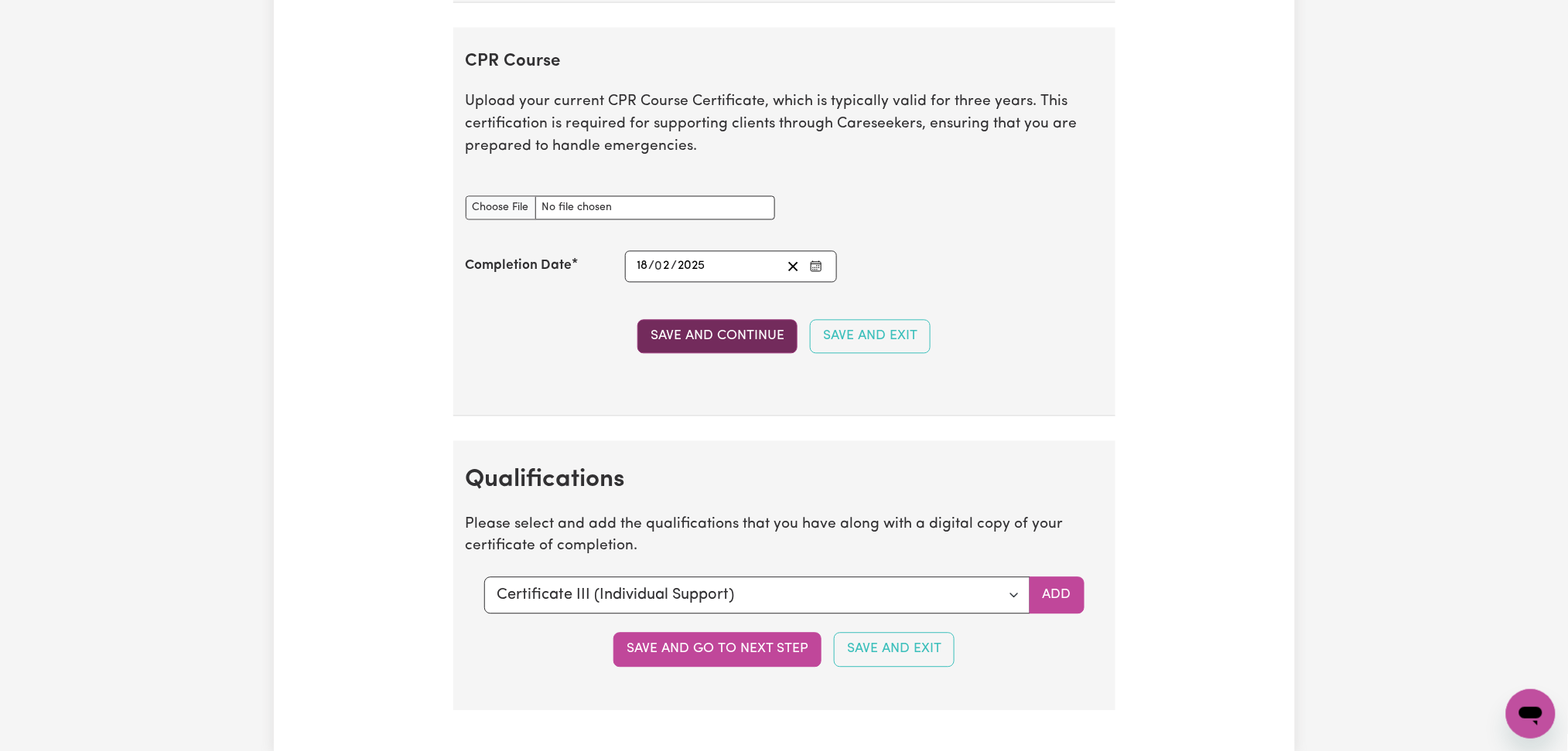
click at [678, 342] on button "Save and Continue" at bounding box center [718, 337] width 160 height 34
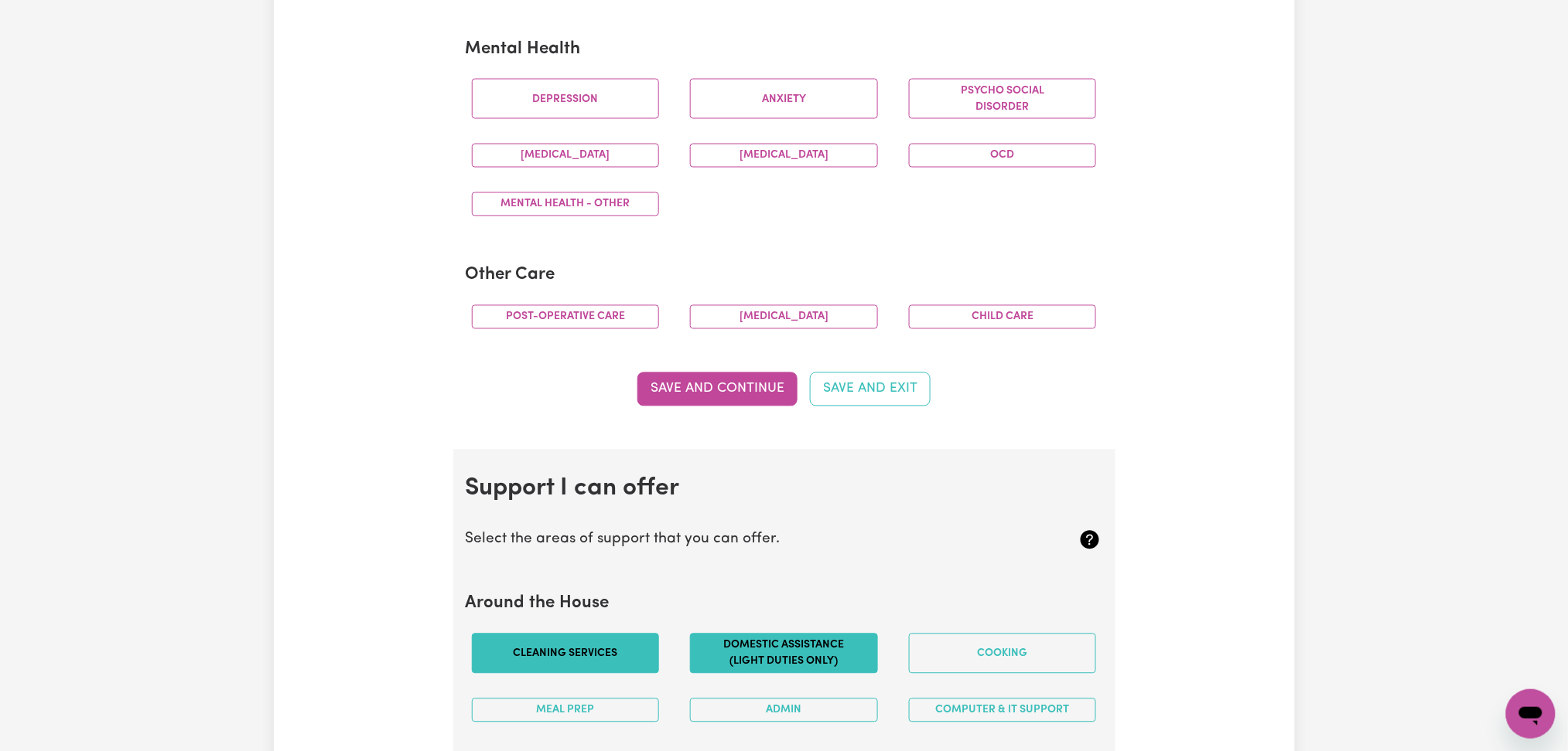
scroll to position [0, 0]
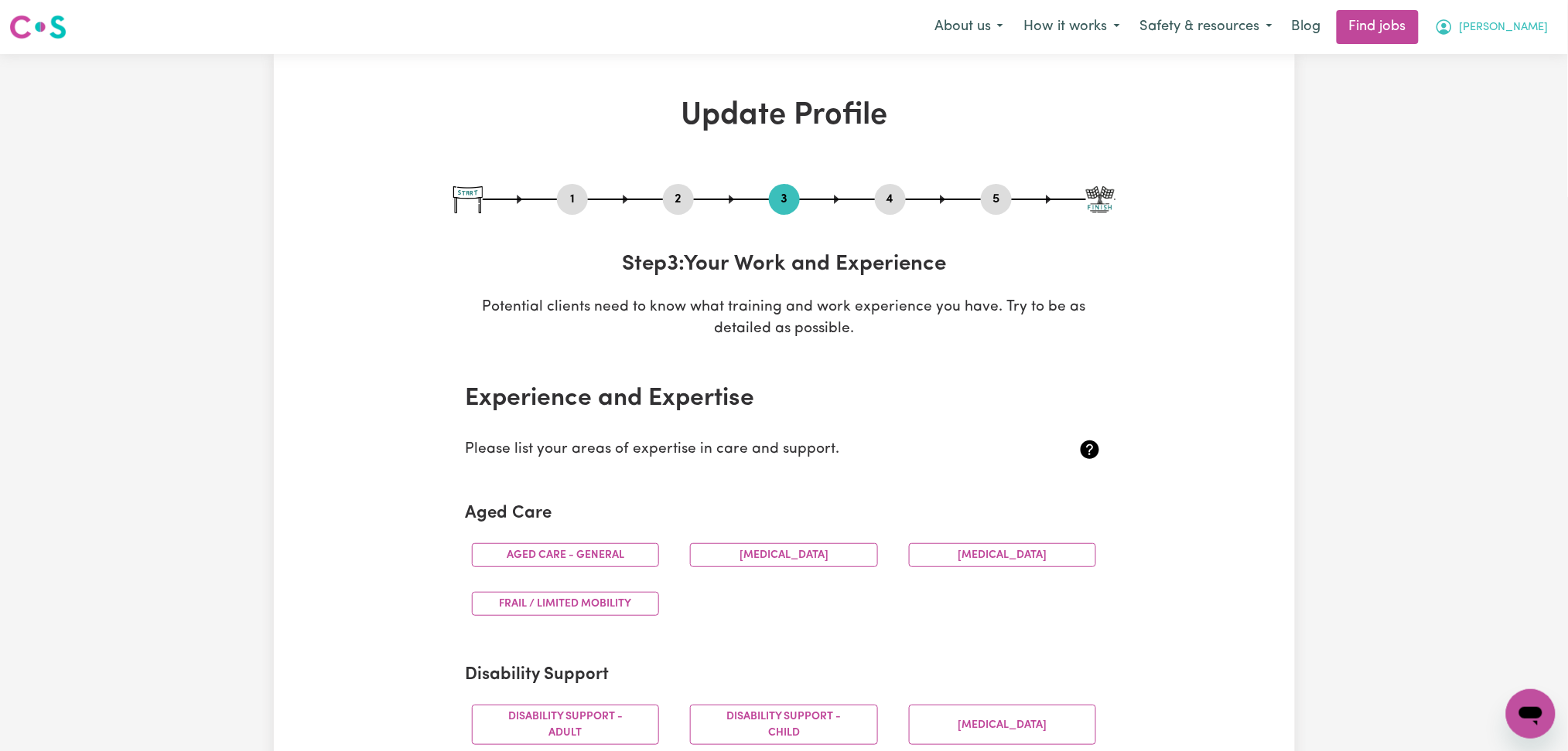
click at [1508, 42] on button "[PERSON_NAME]" at bounding box center [1491, 27] width 133 height 33
click at [1476, 109] on link "Logout" at bounding box center [1497, 119] width 123 height 30
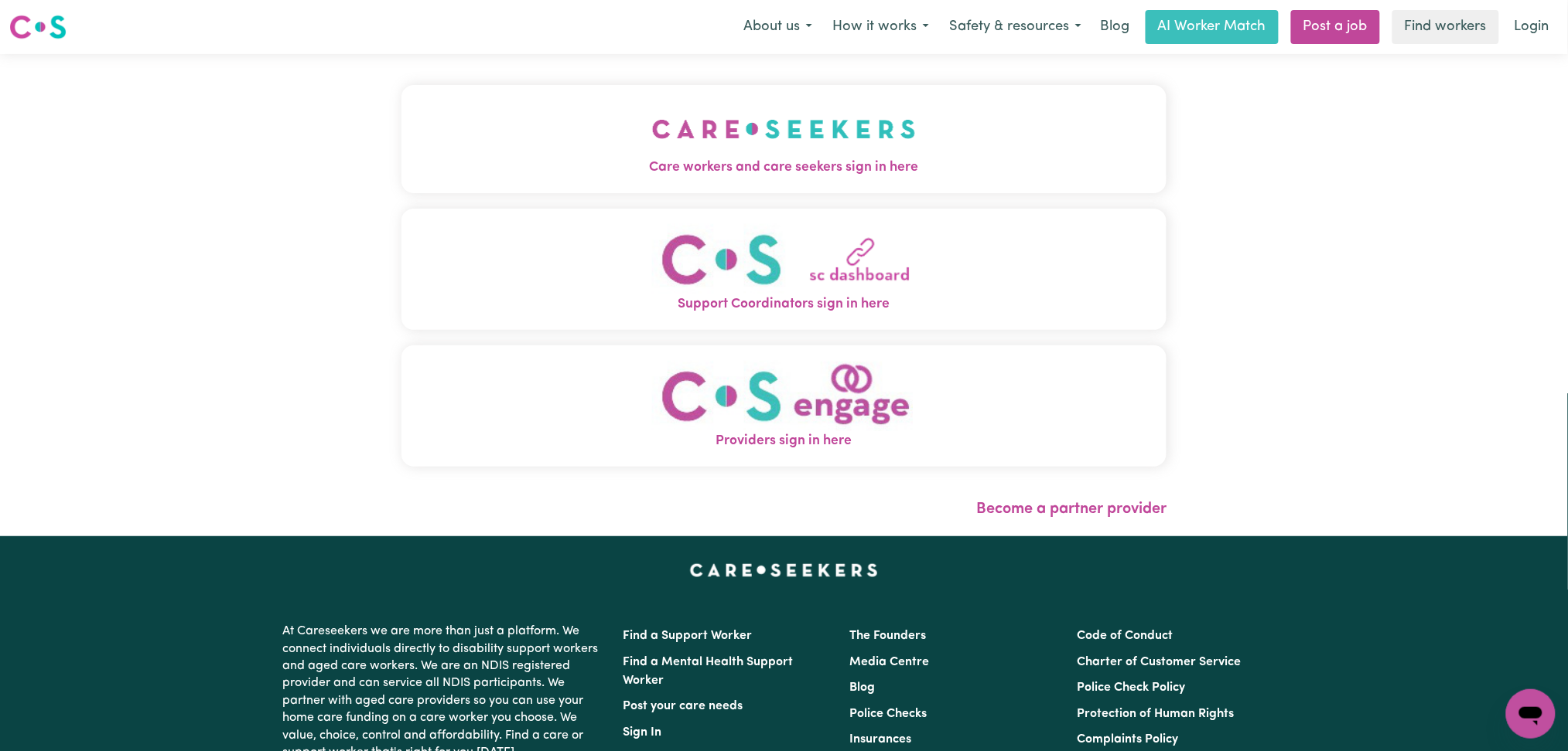
click at [560, 159] on span "Care workers and care seekers sign in here" at bounding box center [784, 168] width 766 height 20
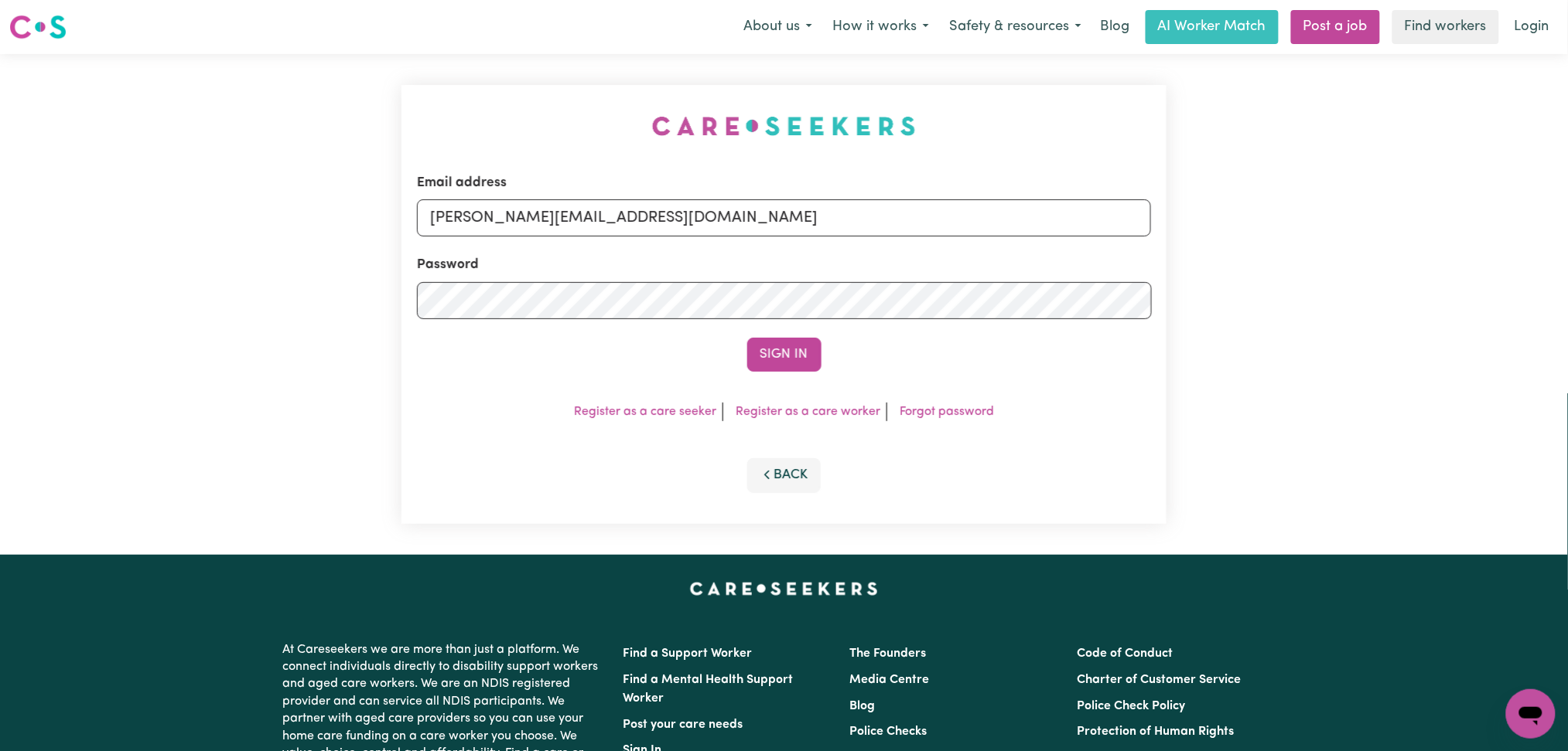
click at [778, 109] on div "Email address [PERSON_NAME][EMAIL_ADDRESS][DOMAIN_NAME] Password Sign In Regist…" at bounding box center [784, 304] width 766 height 439
click at [591, 218] on input "[PERSON_NAME][EMAIL_ADDRESS][DOMAIN_NAME]" at bounding box center [784, 218] width 735 height 38
drag, startPoint x: 511, startPoint y: 222, endPoint x: 870, endPoint y: 328, distance: 374.3
click at [987, 272] on form "Email address Superuser~[EMAIL_ADDRESS][DOMAIN_NAME] Password Sign In" at bounding box center [784, 272] width 735 height 199
type input "Superuser~[EMAIL_ADDRESS][DOMAIN_NAME]"
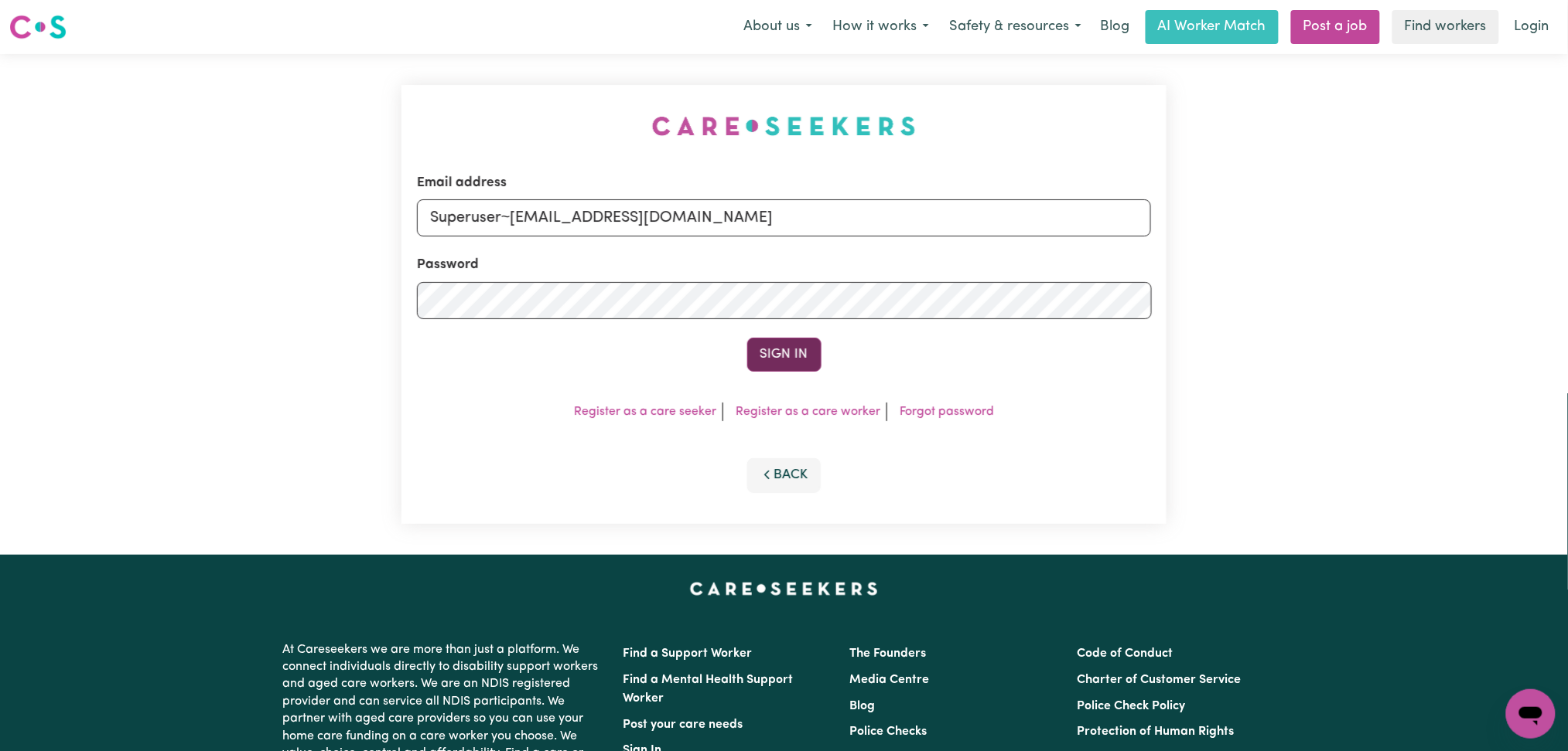
click at [773, 338] on button "Sign In" at bounding box center [784, 355] width 74 height 34
